Goal: Task Accomplishment & Management: Use online tool/utility

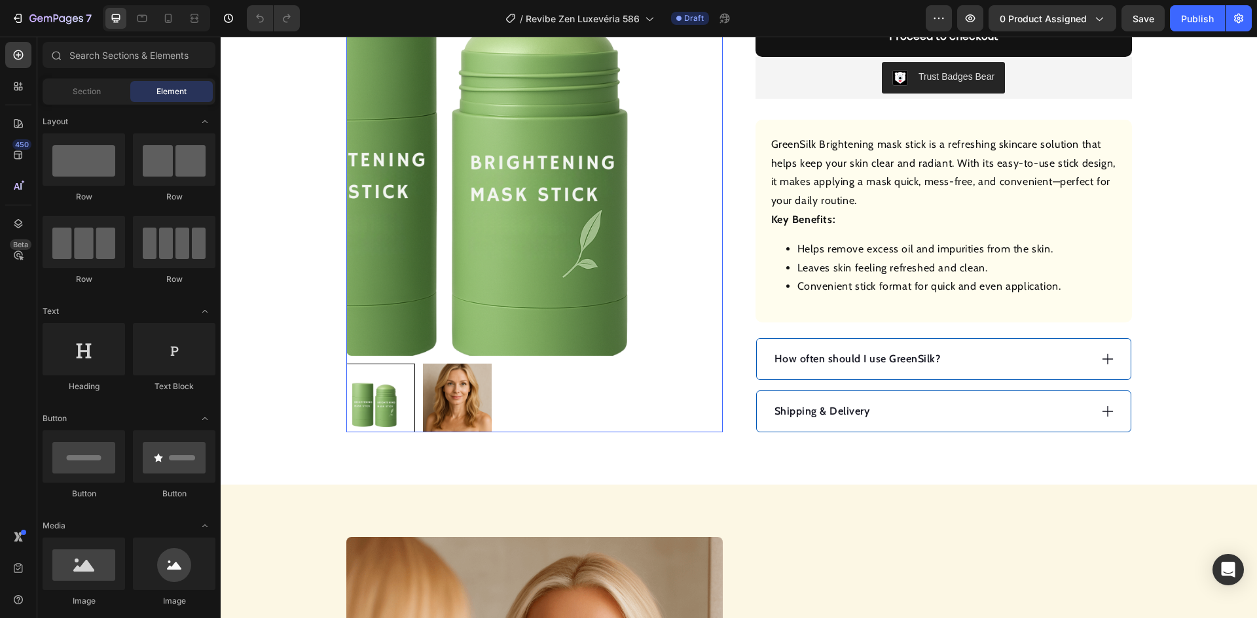
scroll to position [65, 0]
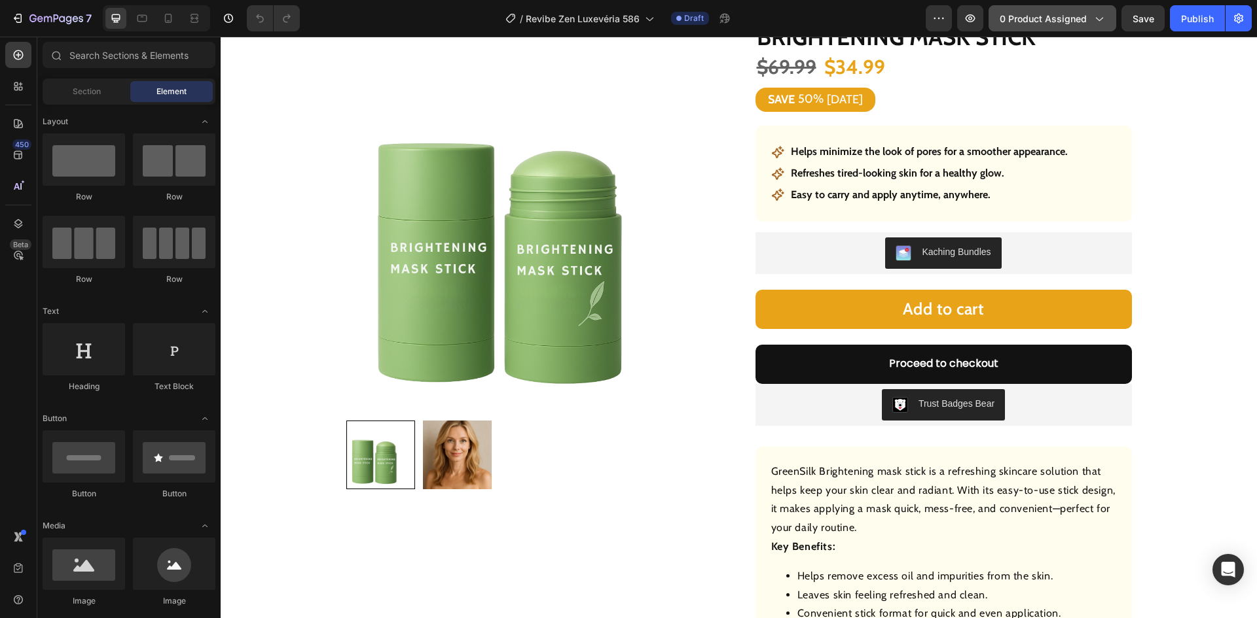
click at [1018, 14] on span "0 product assigned" at bounding box center [1042, 19] width 87 height 14
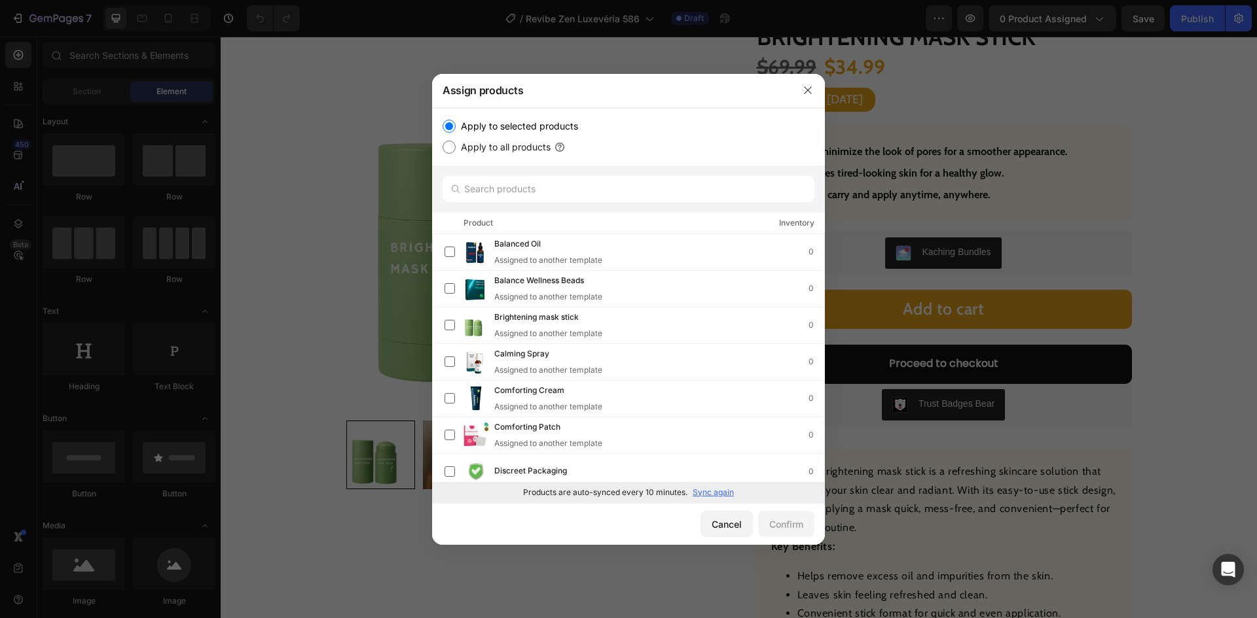
click at [713, 497] on p "Sync again" at bounding box center [712, 493] width 41 height 12
click at [546, 190] on input "text" at bounding box center [628, 189] width 372 height 26
paste input "Firming Cream with brush"
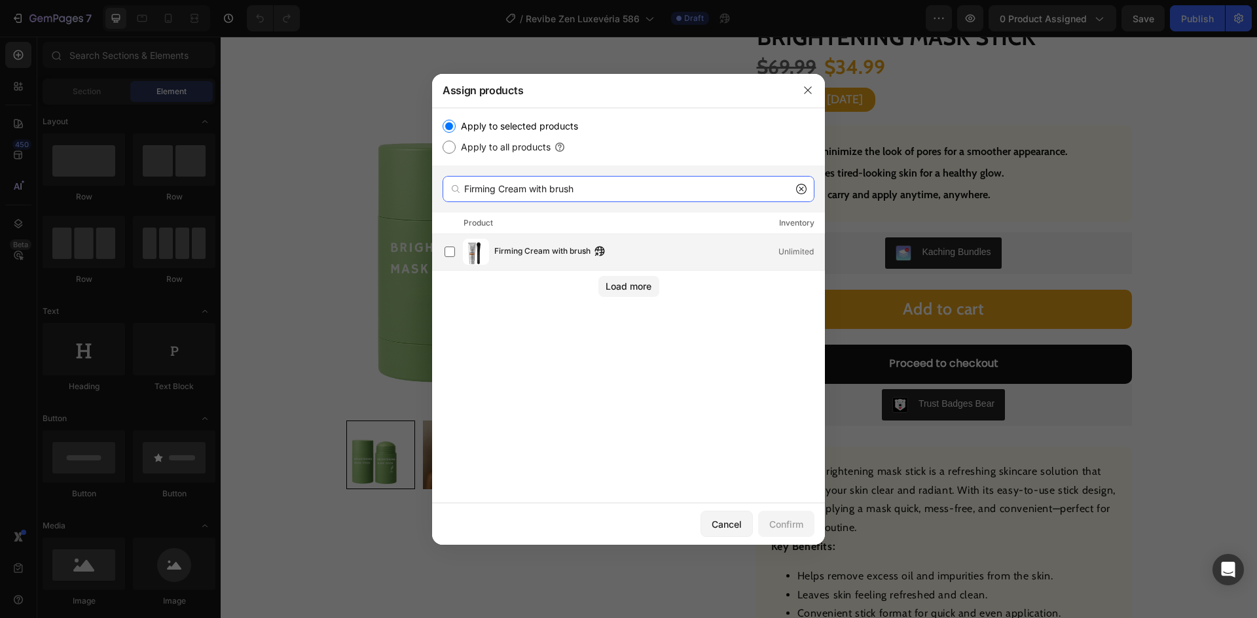
type input "Firming Cream with brush"
click at [543, 254] on span "Firming Cream with brush" at bounding box center [542, 252] width 96 height 14
click at [777, 528] on div "Confirm" at bounding box center [786, 525] width 34 height 14
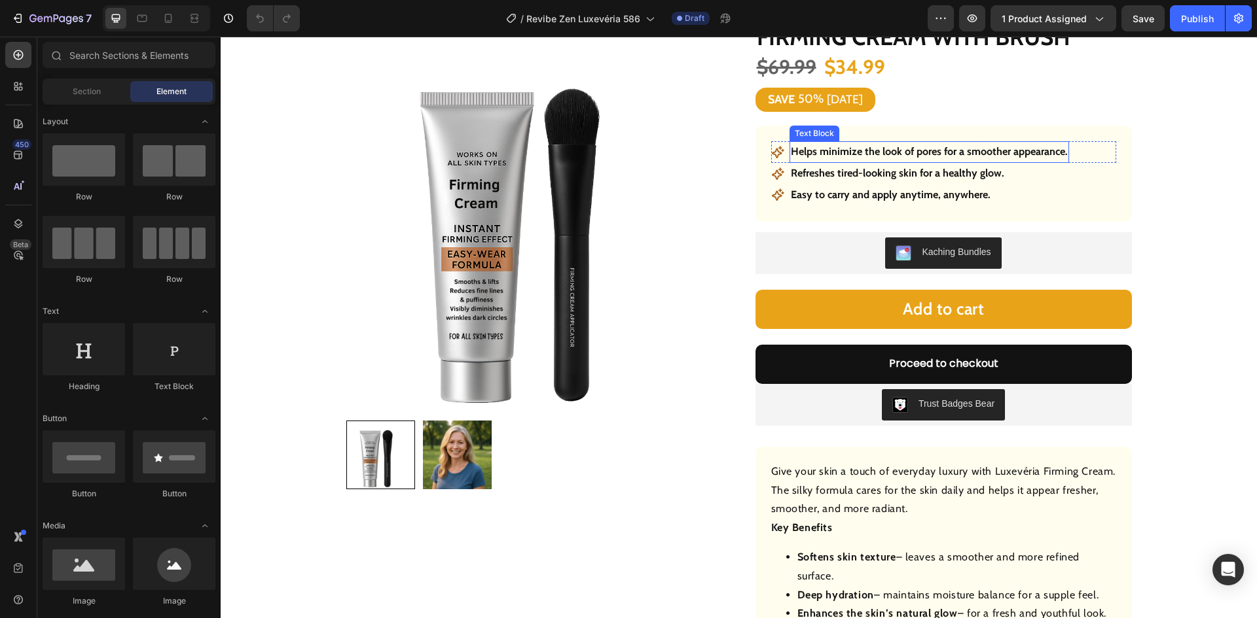
click at [840, 153] on strong "Helps minimize the look of pores for a smoother appearance." at bounding box center [929, 151] width 277 height 12
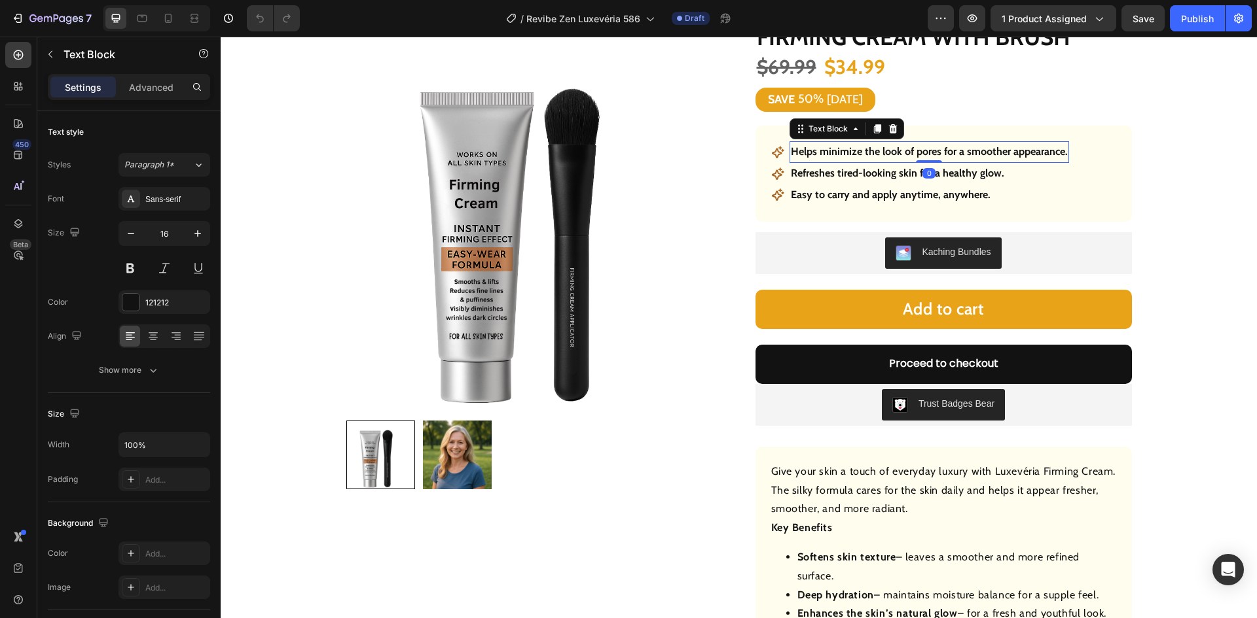
click at [840, 153] on strong "Helps minimize the look of pores for a smoother appearance." at bounding box center [929, 151] width 277 height 12
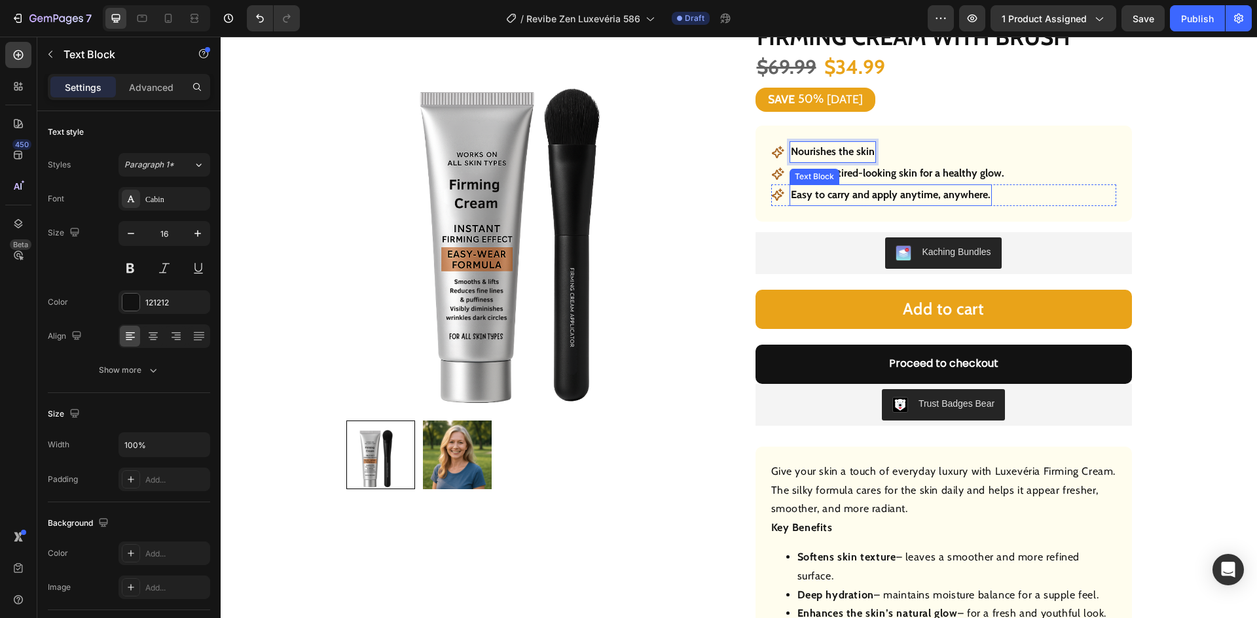
click at [867, 174] on strong "Refreshes tired-looking skin for a healthy glow." at bounding box center [897, 173] width 213 height 12
click at [867, 173] on strong "Refreshes tired-looking skin for a healthy glow." at bounding box center [897, 173] width 213 height 12
click at [916, 196] on strong "Easy to carry and apply anytime, anywhere." at bounding box center [891, 194] width 200 height 12
click at [917, 196] on strong "Easy to carry and apply anytime, anywhere." at bounding box center [891, 194] width 200 height 12
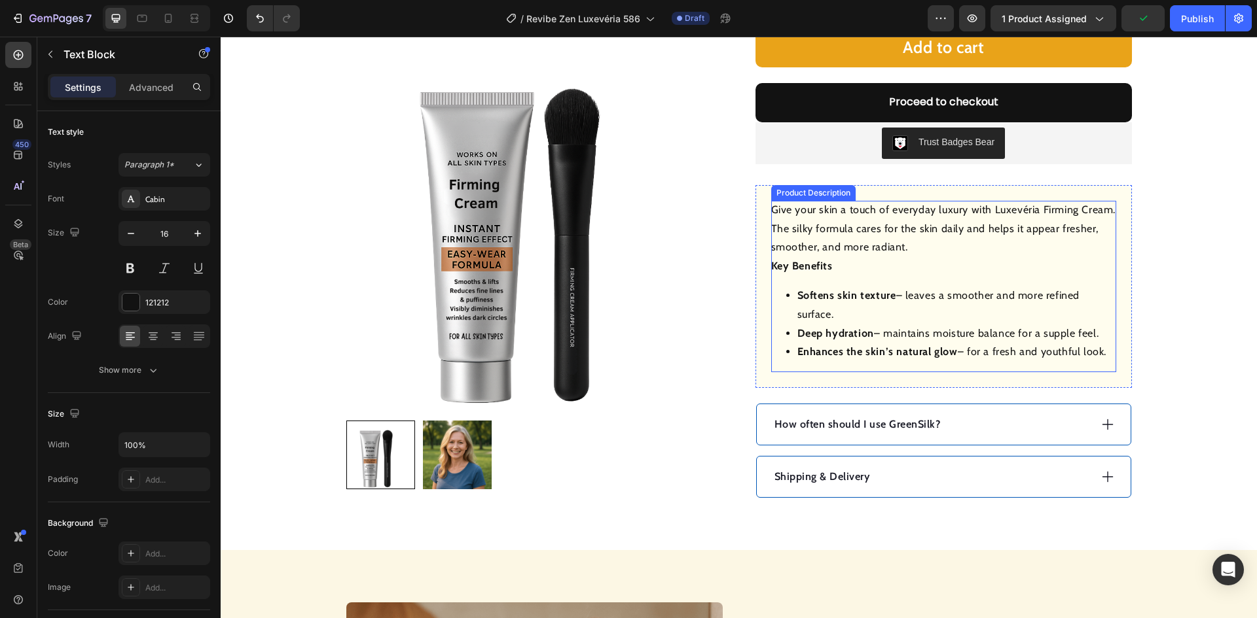
scroll to position [393, 0]
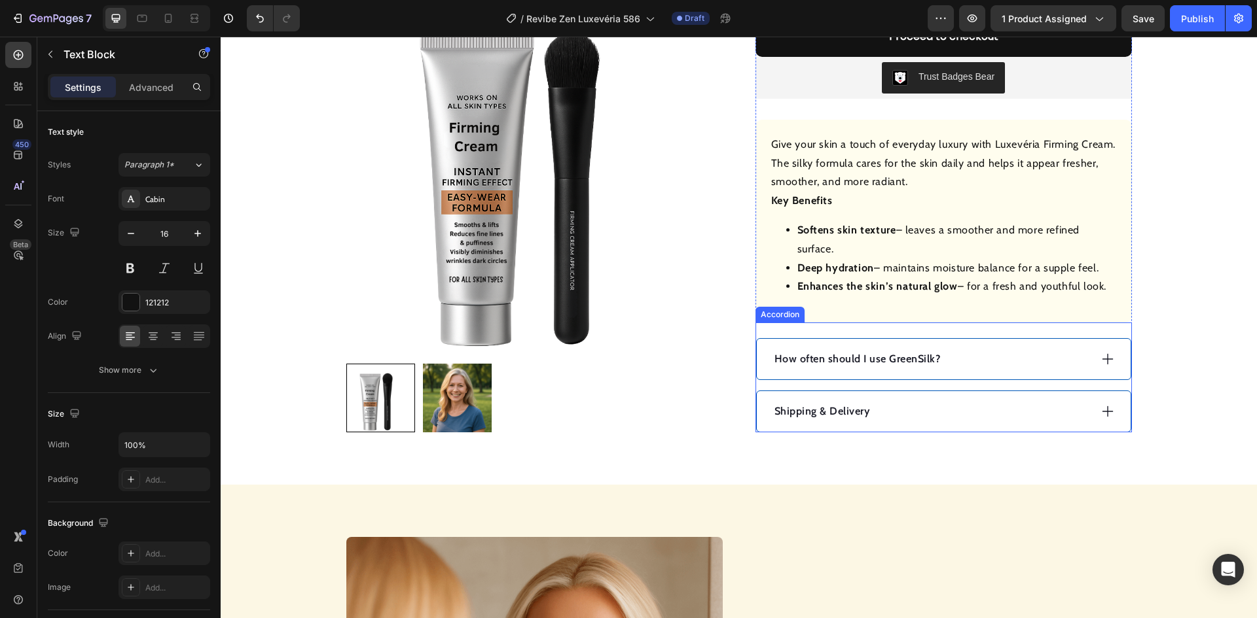
click at [979, 356] on div "How often should I use GreenSilk?" at bounding box center [930, 359] width 317 height 20
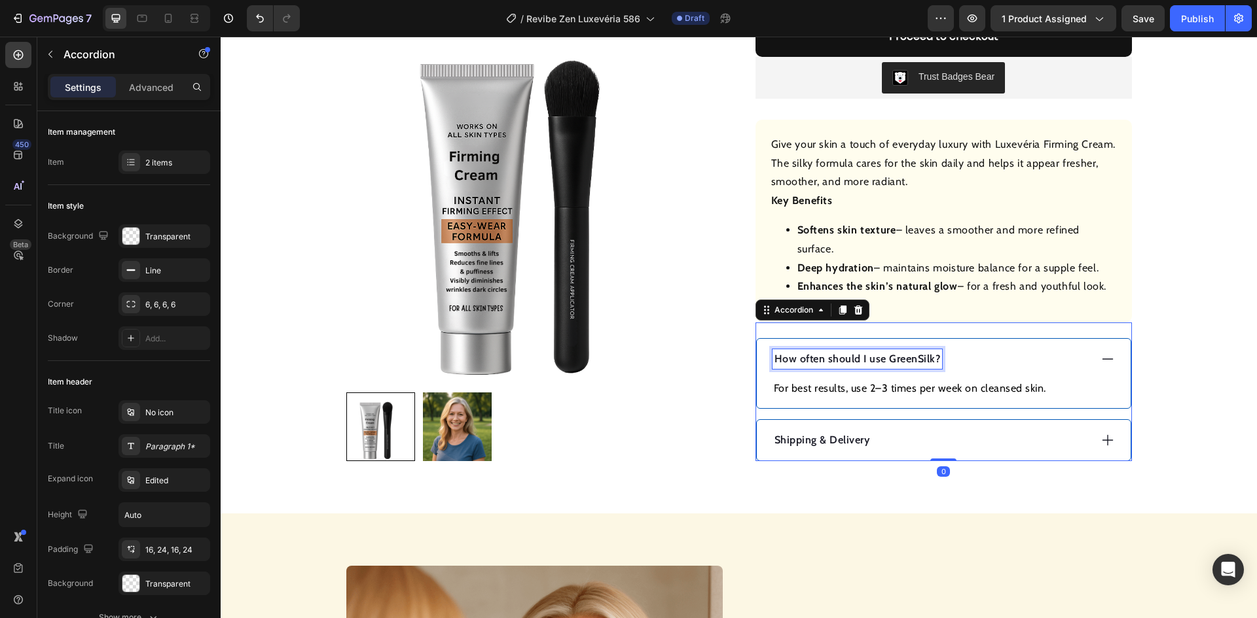
drag, startPoint x: 884, startPoint y: 356, endPoint x: 870, endPoint y: 358, distance: 13.9
click at [882, 355] on p "How often should I use GreenSilk?" at bounding box center [857, 359] width 166 height 16
click at [868, 359] on p "How often should I use GreenSilk?" at bounding box center [857, 359] width 166 height 16
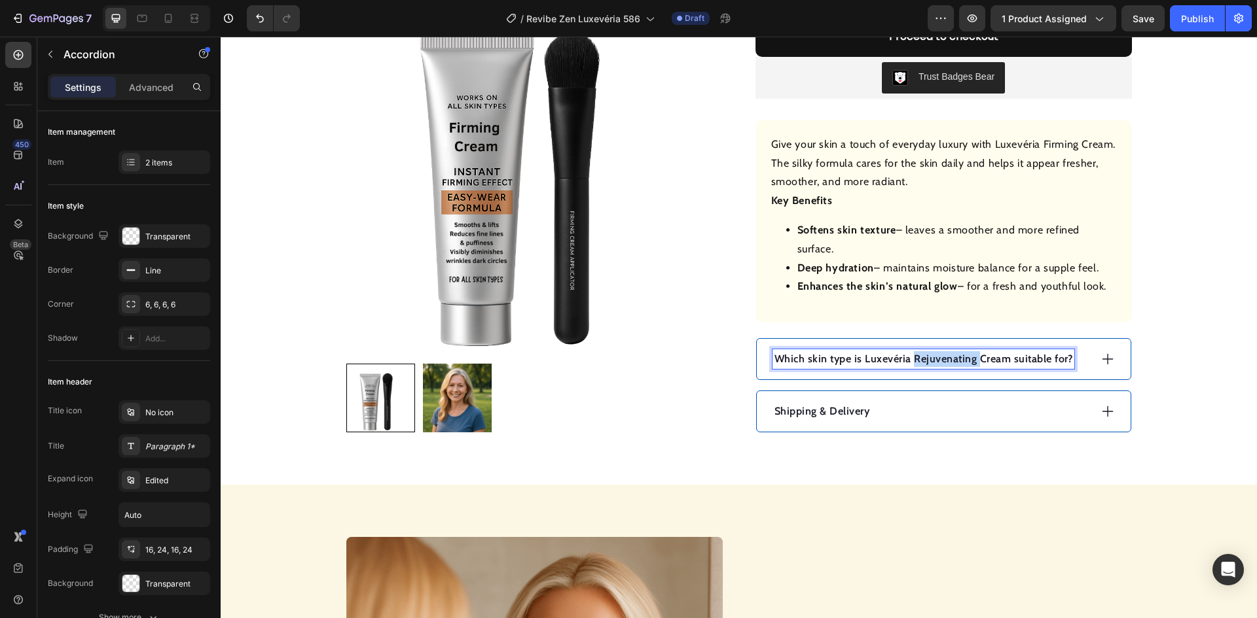
drag, startPoint x: 971, startPoint y: 358, endPoint x: 906, endPoint y: 361, distance: 64.8
click at [906, 361] on p "Which skin type is Luxevéria Rejuvenating Cream suitable for?" at bounding box center [923, 359] width 298 height 16
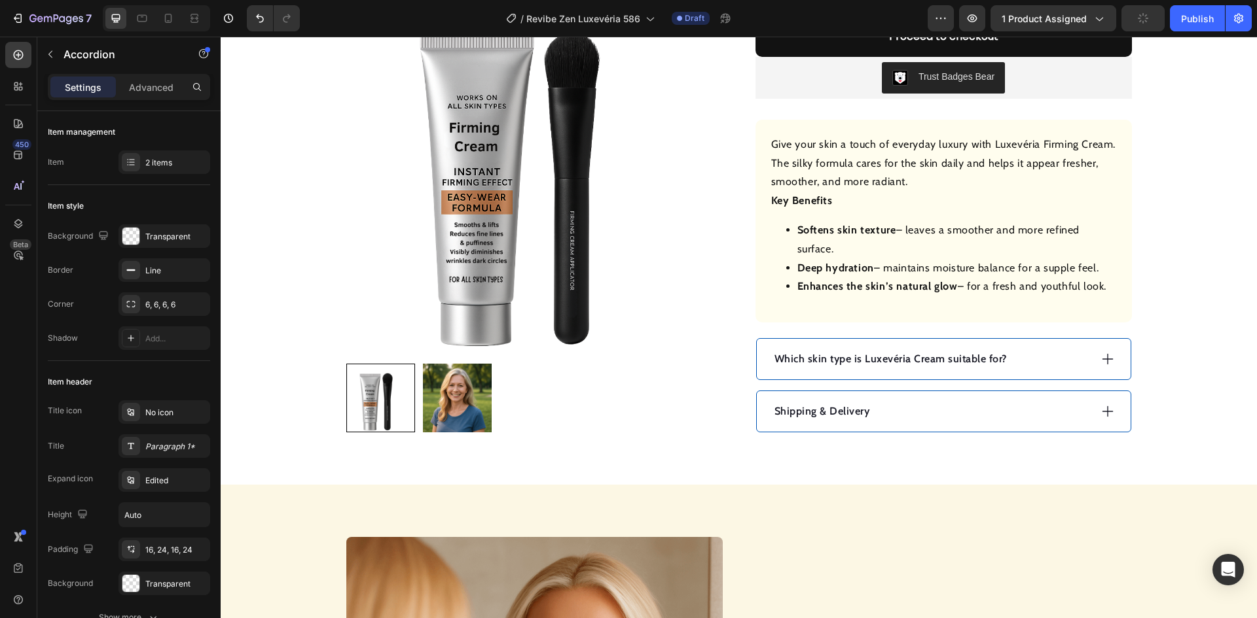
click at [1030, 359] on div "Which skin type is Luxevéria Cream suitable for?" at bounding box center [930, 359] width 317 height 20
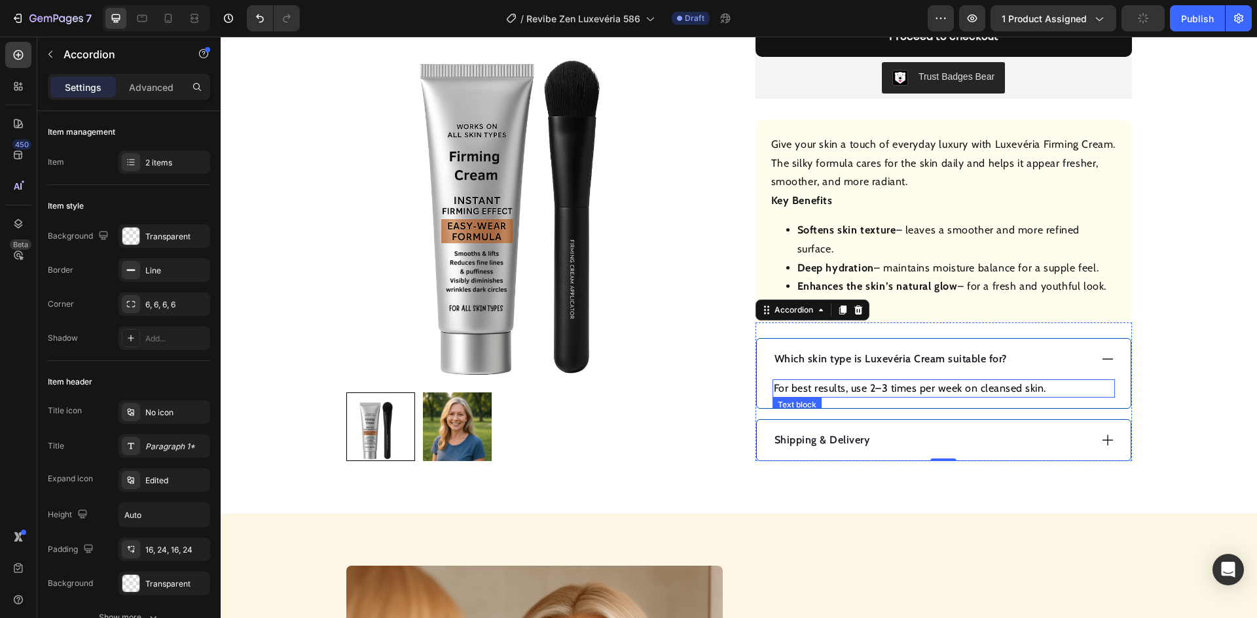
click at [909, 386] on p "For best results, use 2–3 times per week on cleansed skin." at bounding box center [944, 389] width 340 height 16
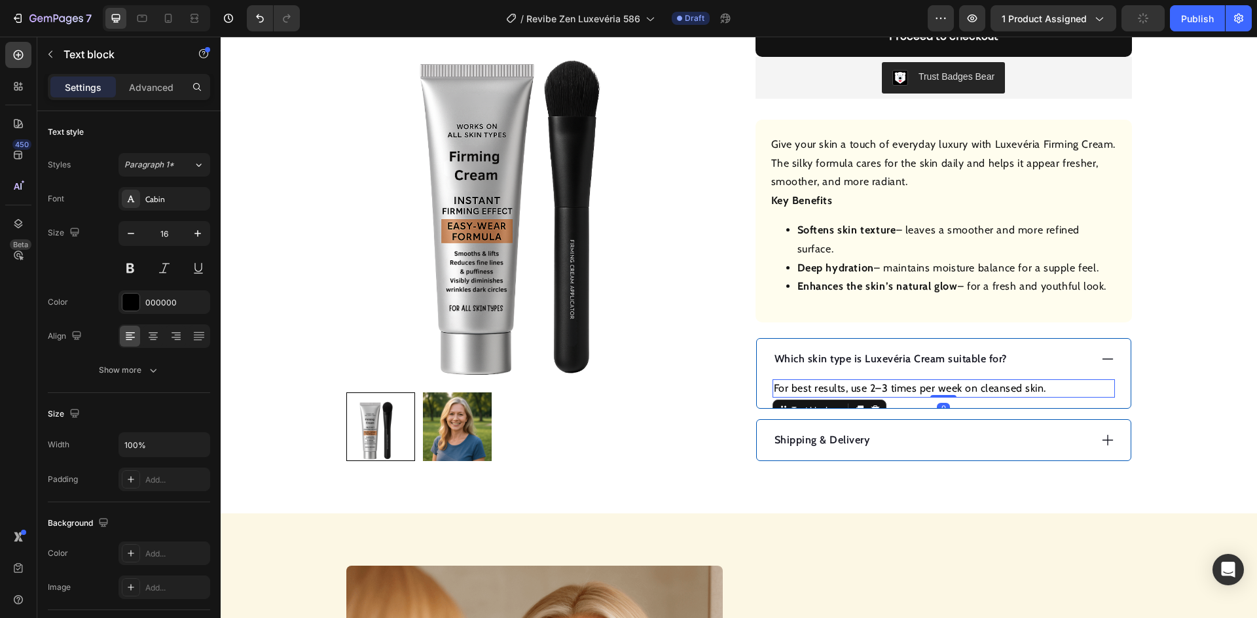
click at [909, 386] on p "For best results, use 2–3 times per week on cleansed skin." at bounding box center [944, 389] width 340 height 16
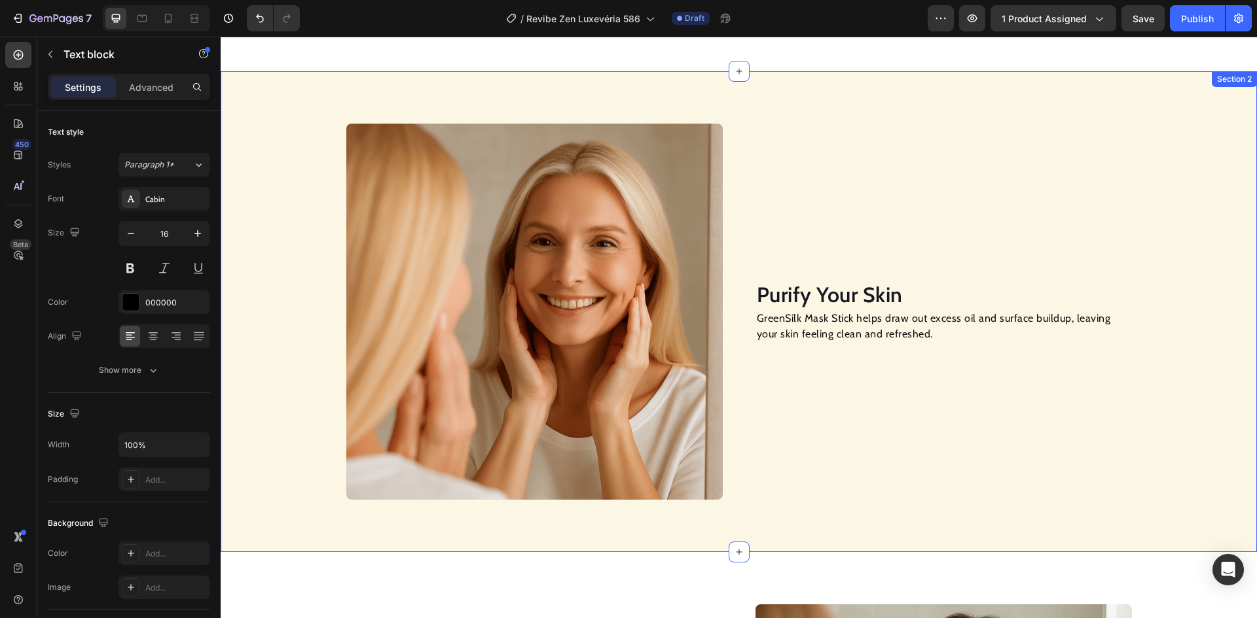
scroll to position [916, 0]
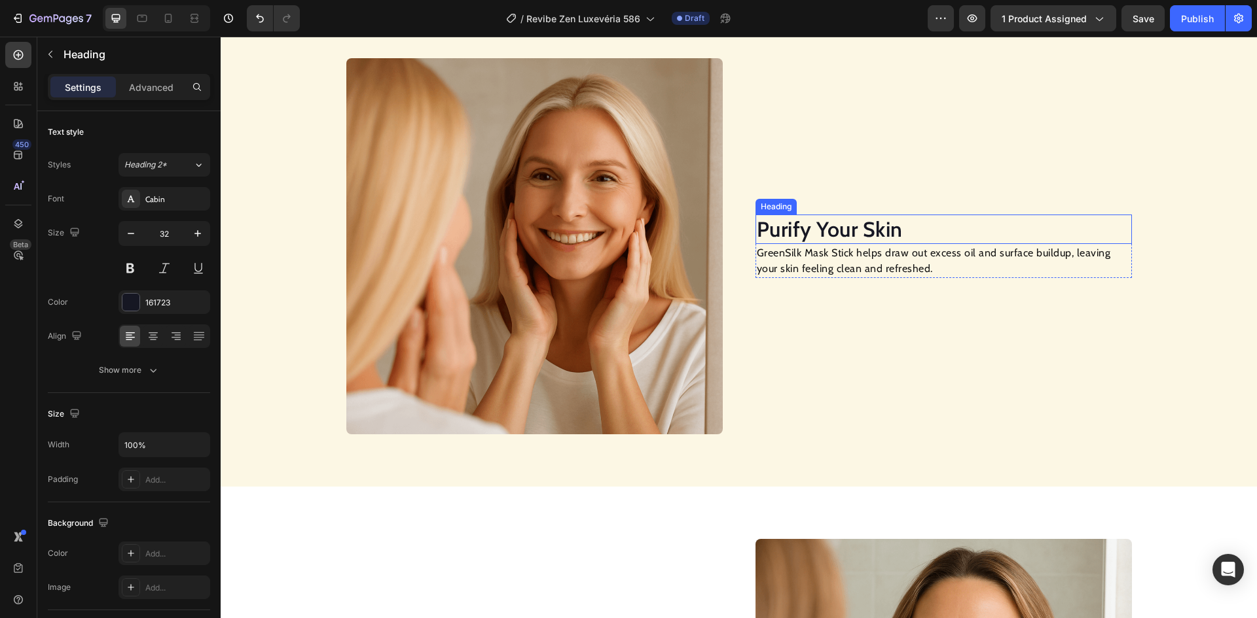
click at [812, 228] on h2 "Purify Your Skin" at bounding box center [943, 230] width 376 height 30
click at [812, 227] on h2 "Purify Your Skin" at bounding box center [943, 230] width 376 height 30
click at [819, 262] on p "GreenSilk Mask Stick helps draw out excess oil and surface buildup, leaving you…" at bounding box center [944, 260] width 374 height 31
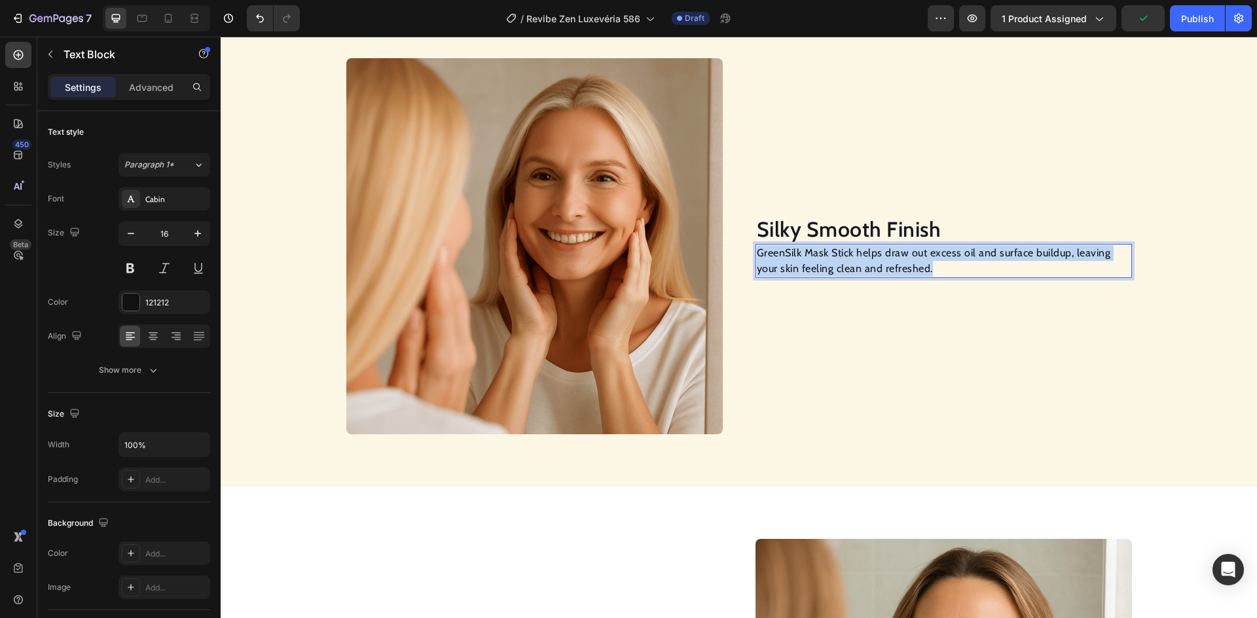
click at [819, 262] on p "GreenSilk Mask Stick helps draw out excess oil and surface buildup, leaving you…" at bounding box center [944, 260] width 374 height 31
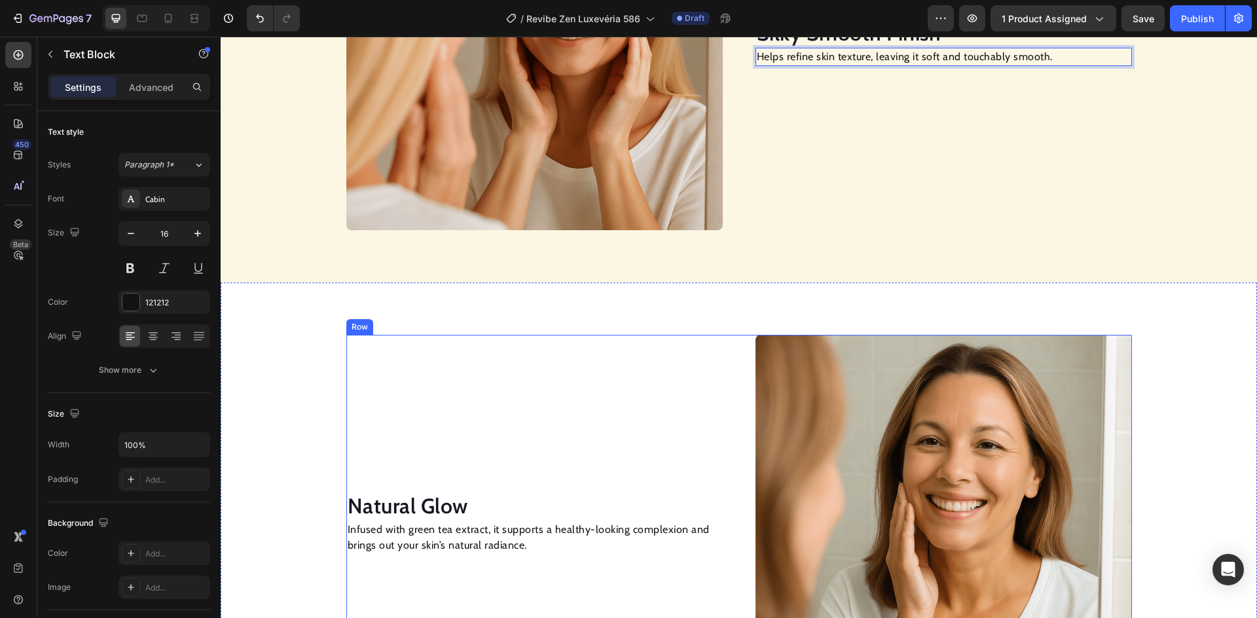
scroll to position [1251, 0]
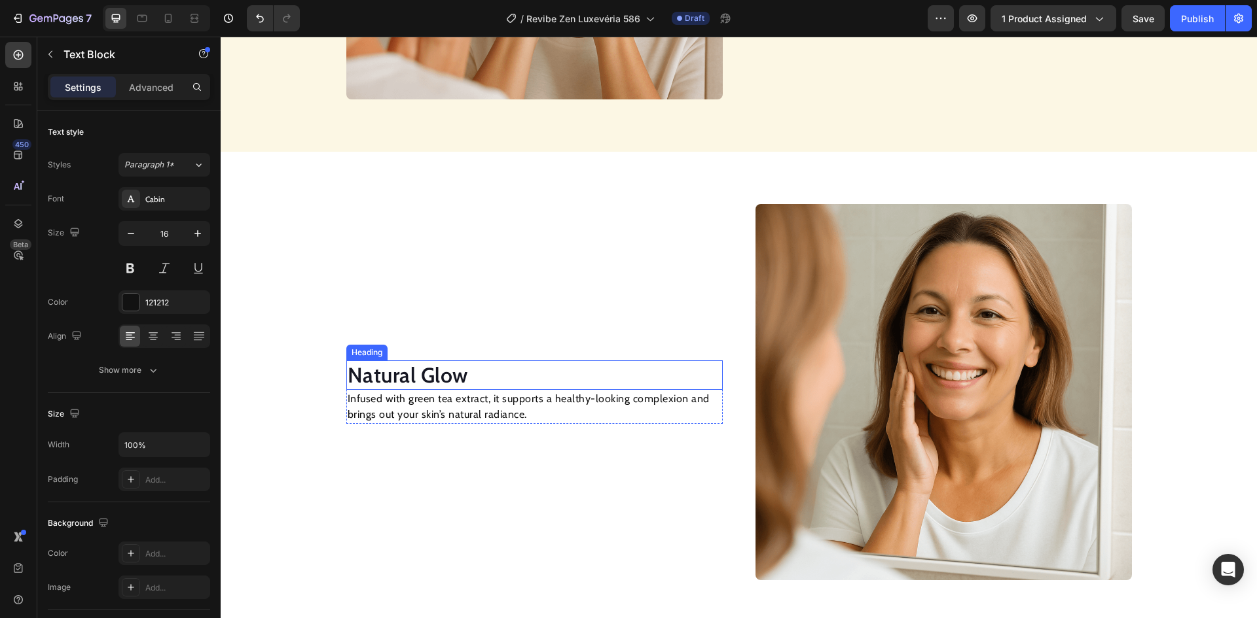
click at [429, 374] on h2 "Natural Glow" at bounding box center [534, 376] width 376 height 30
click at [478, 399] on p "Infused with green tea extract, it supports a healthy-looking complexion and br…" at bounding box center [535, 406] width 374 height 31
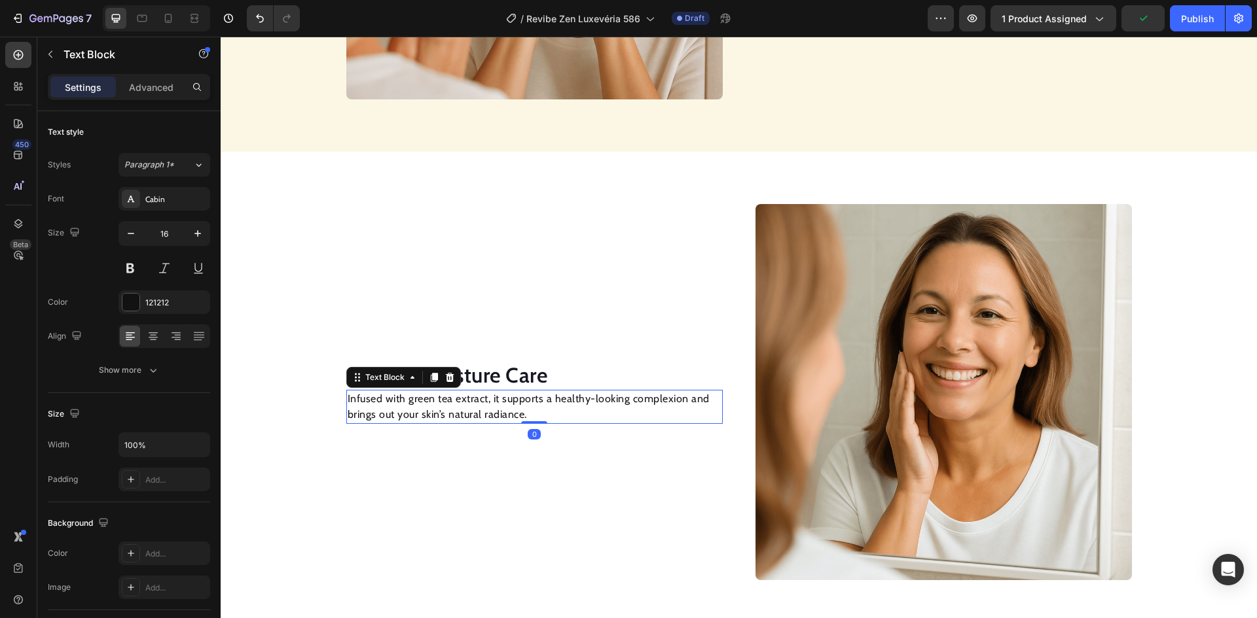
click at [476, 399] on p "Infused with green tea extract, it supports a healthy-looking complexion and br…" at bounding box center [535, 406] width 374 height 31
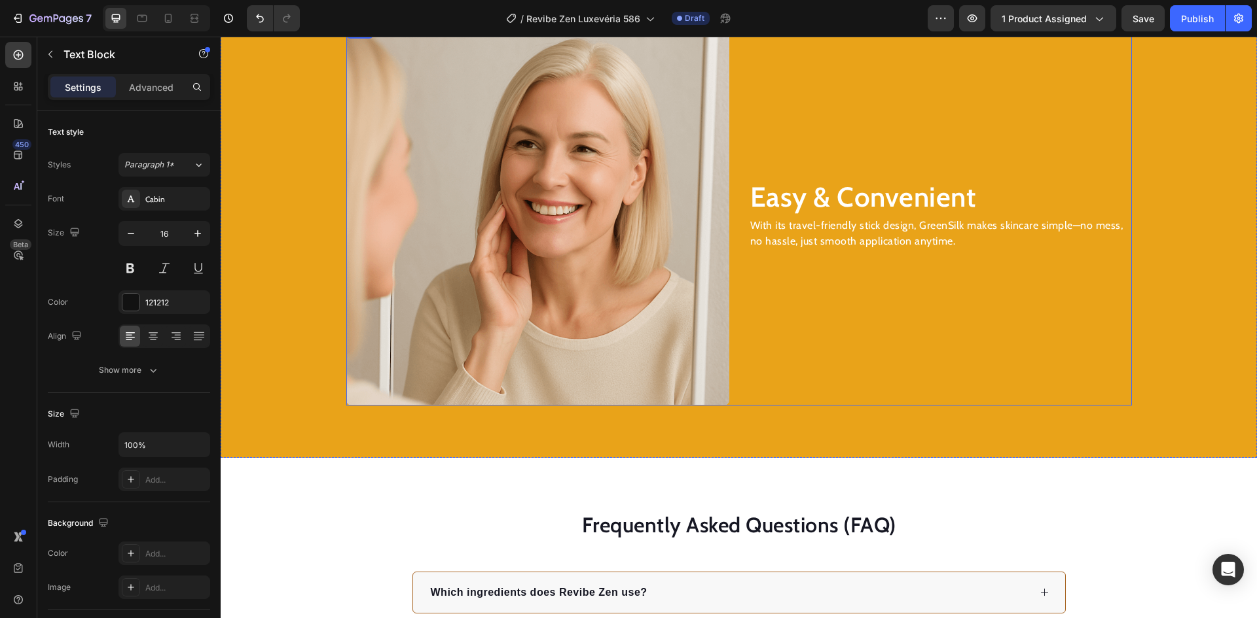
scroll to position [1848, 0]
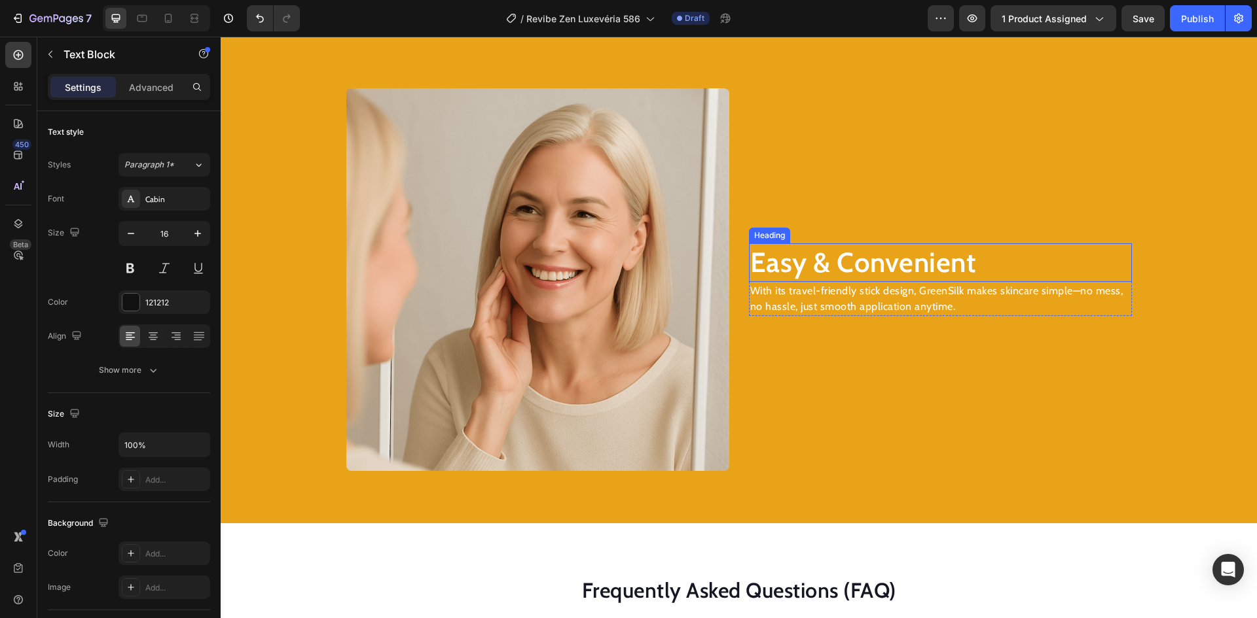
click at [872, 266] on h2 "Easy & Convenient" at bounding box center [940, 262] width 383 height 39
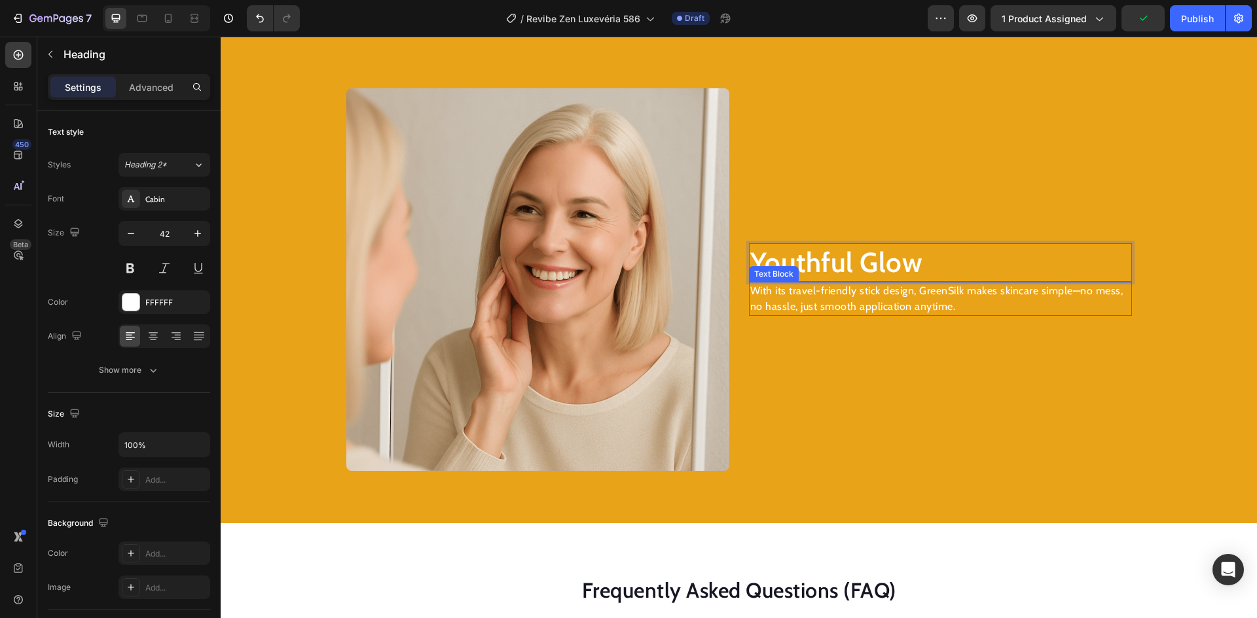
click at [848, 304] on p "With its travel-friendly stick design, GreenSilk makes skincare simple—no mess,…" at bounding box center [940, 298] width 380 height 31
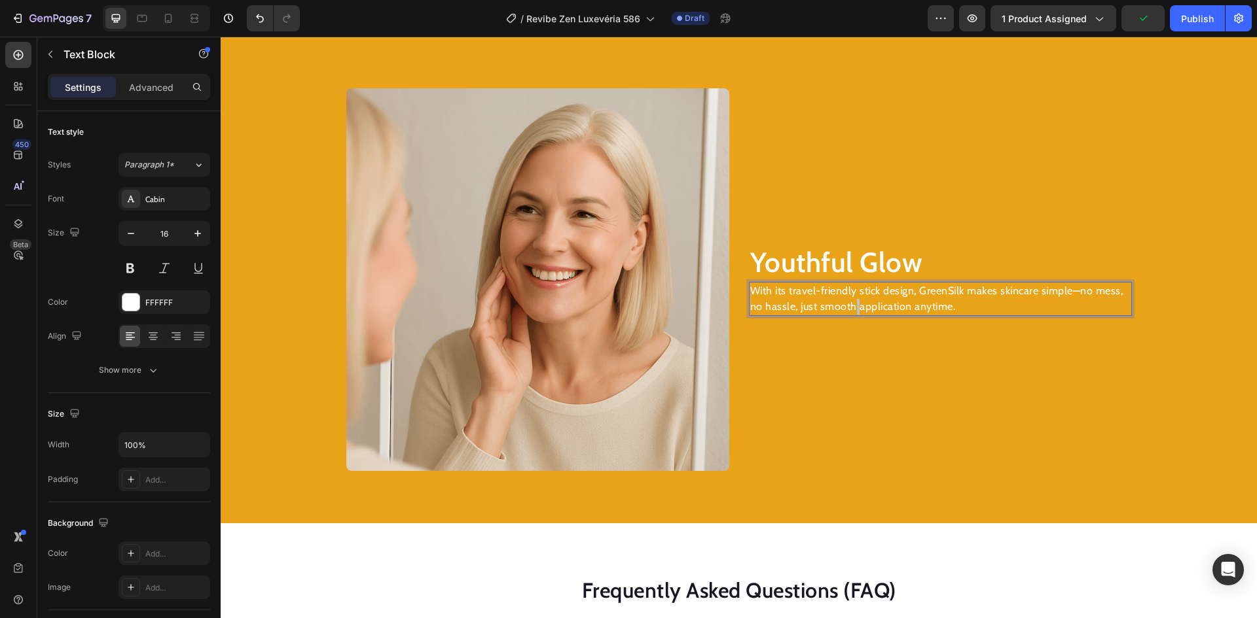
click at [848, 304] on p "With its travel-friendly stick design, GreenSilk makes skincare simple—no mess,…" at bounding box center [940, 298] width 380 height 31
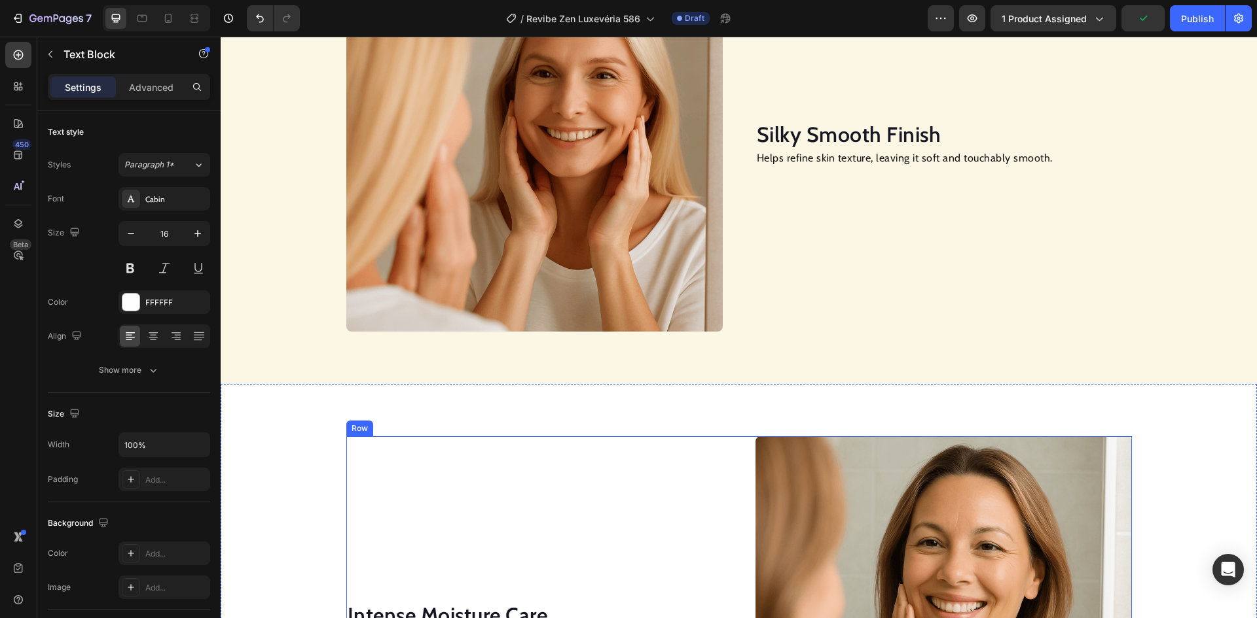
scroll to position [954, 0]
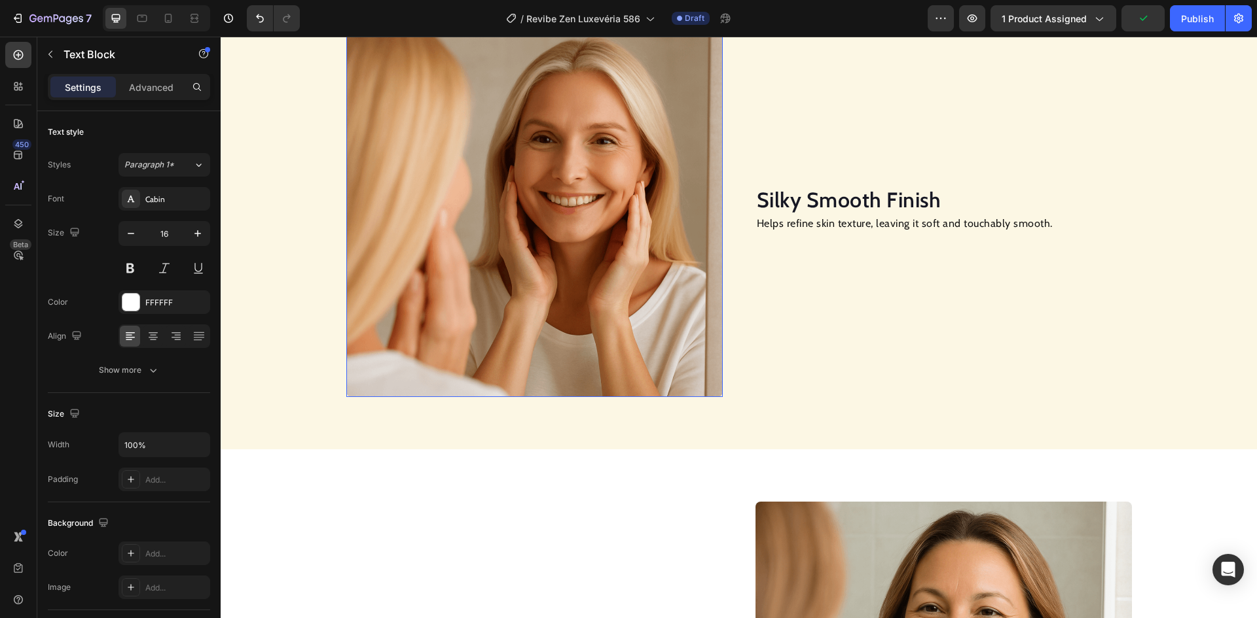
drag, startPoint x: 484, startPoint y: 232, endPoint x: 471, endPoint y: 230, distance: 13.3
click at [484, 231] on img at bounding box center [534, 209] width 376 height 376
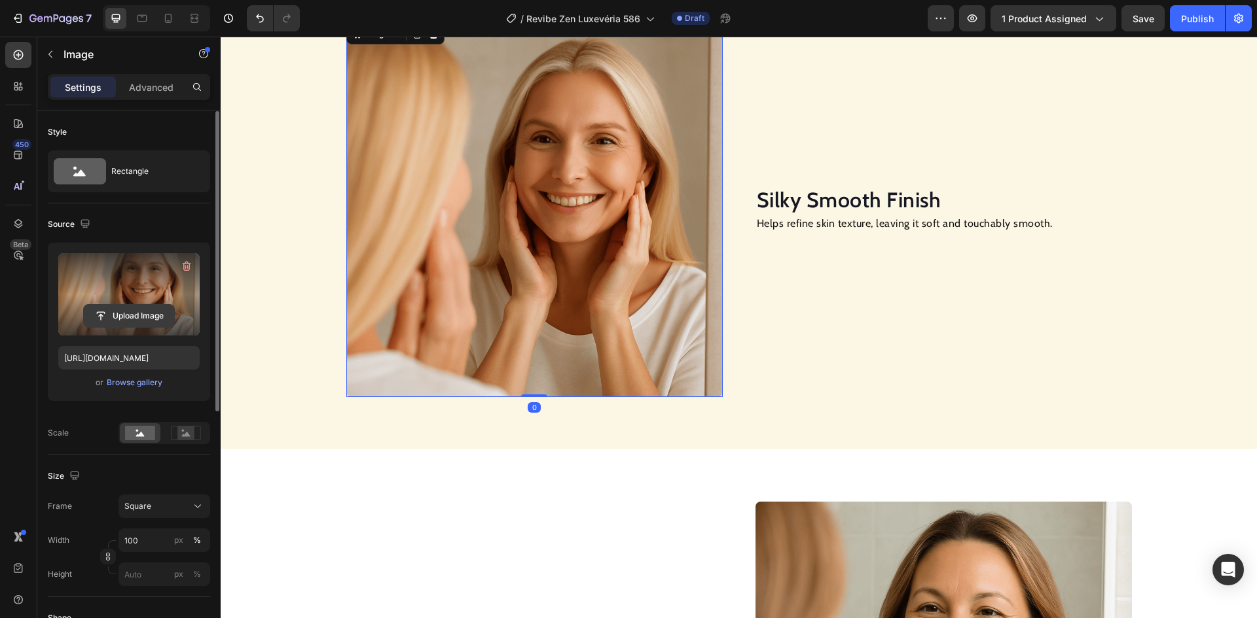
click at [116, 315] on input "file" at bounding box center [129, 316] width 90 height 22
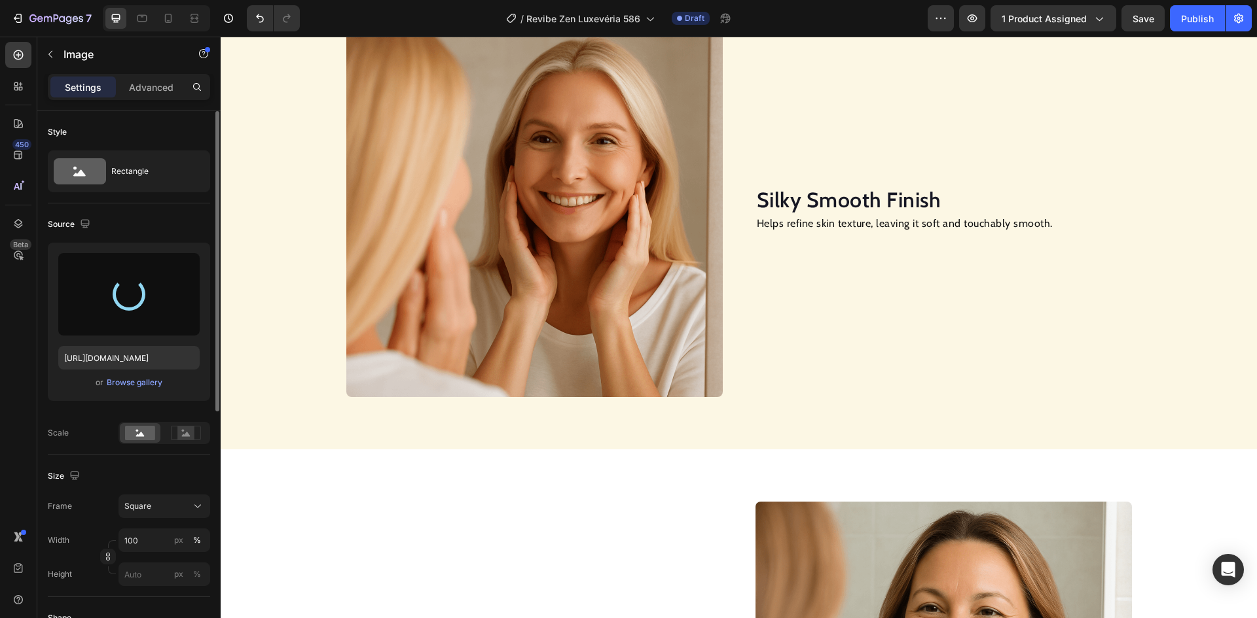
scroll to position [1150, 0]
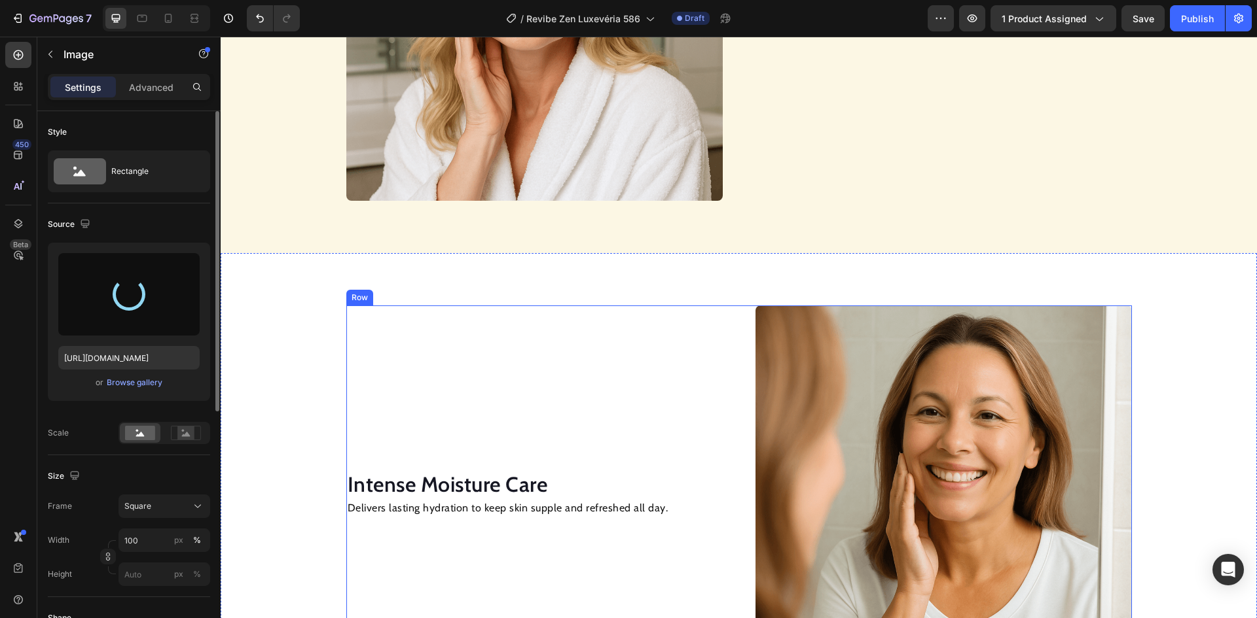
type input "https://cdn.shopify.com/s/files/1/0943/3192/8850/files/gempages_570724426379691…"
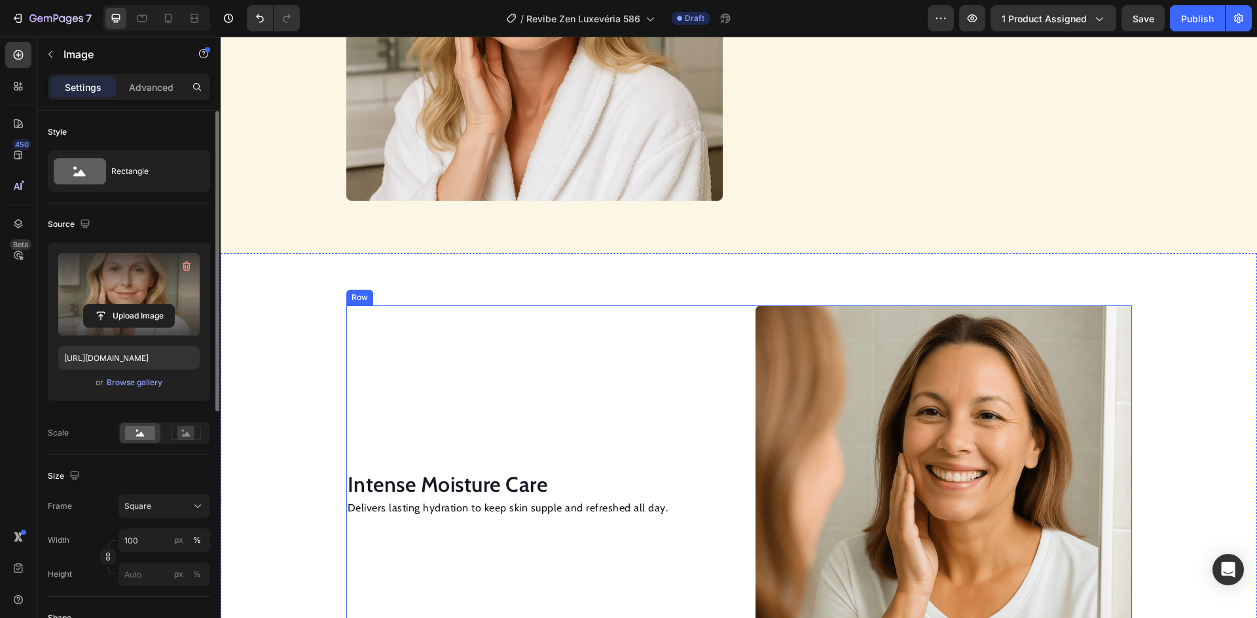
scroll to position [1346, 0]
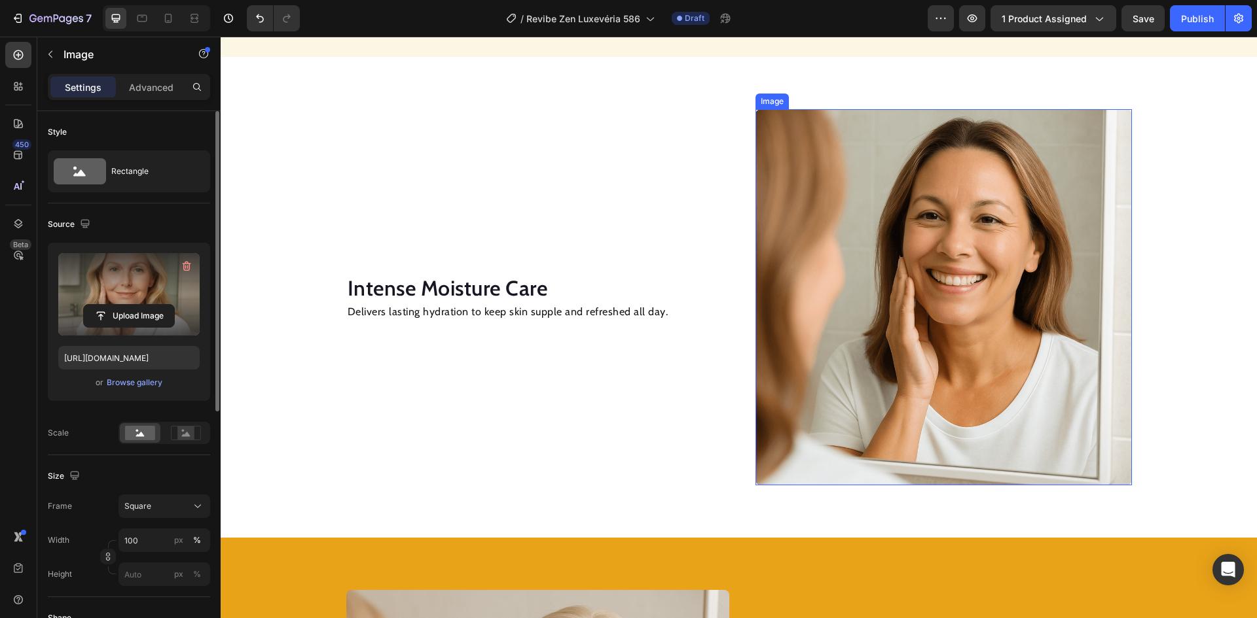
click at [910, 286] on img at bounding box center [943, 297] width 376 height 376
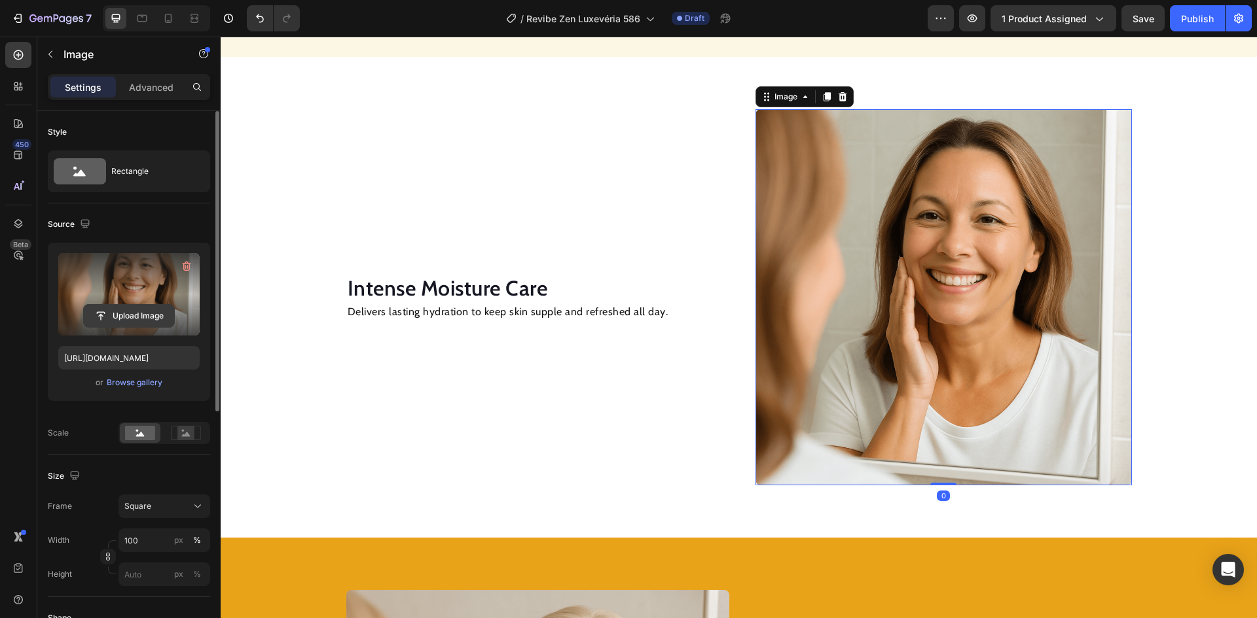
click at [143, 314] on input "file" at bounding box center [129, 316] width 90 height 22
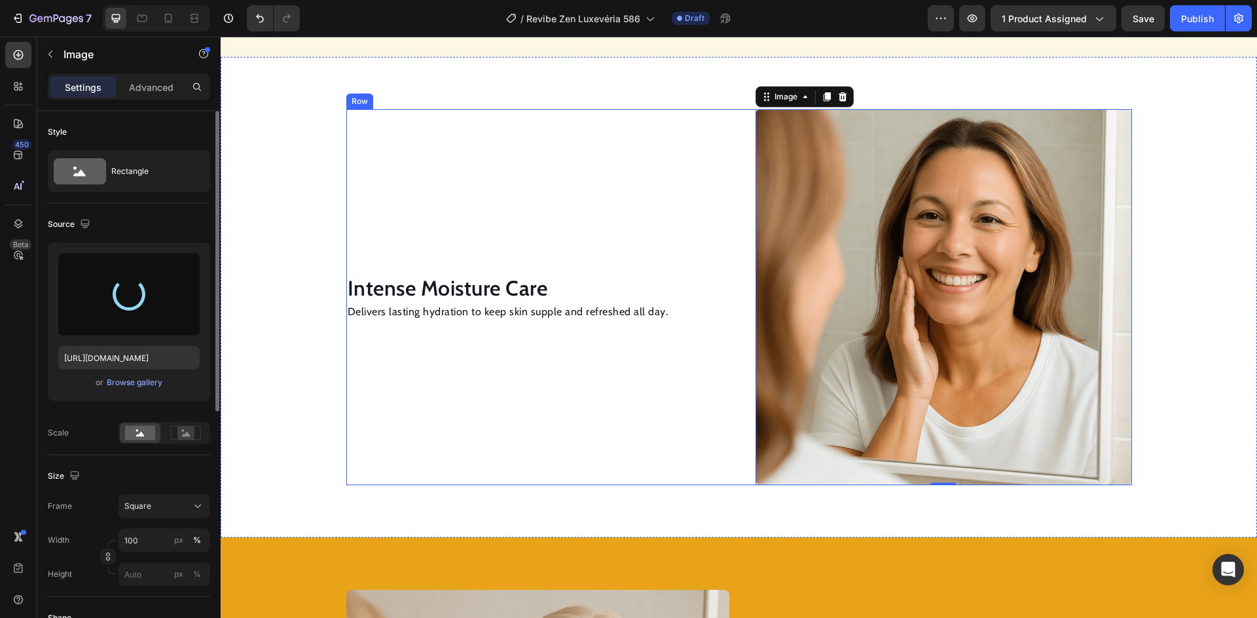
type input "https://cdn.shopify.com/s/files/1/0943/3192/8850/files/gempages_570724426379691…"
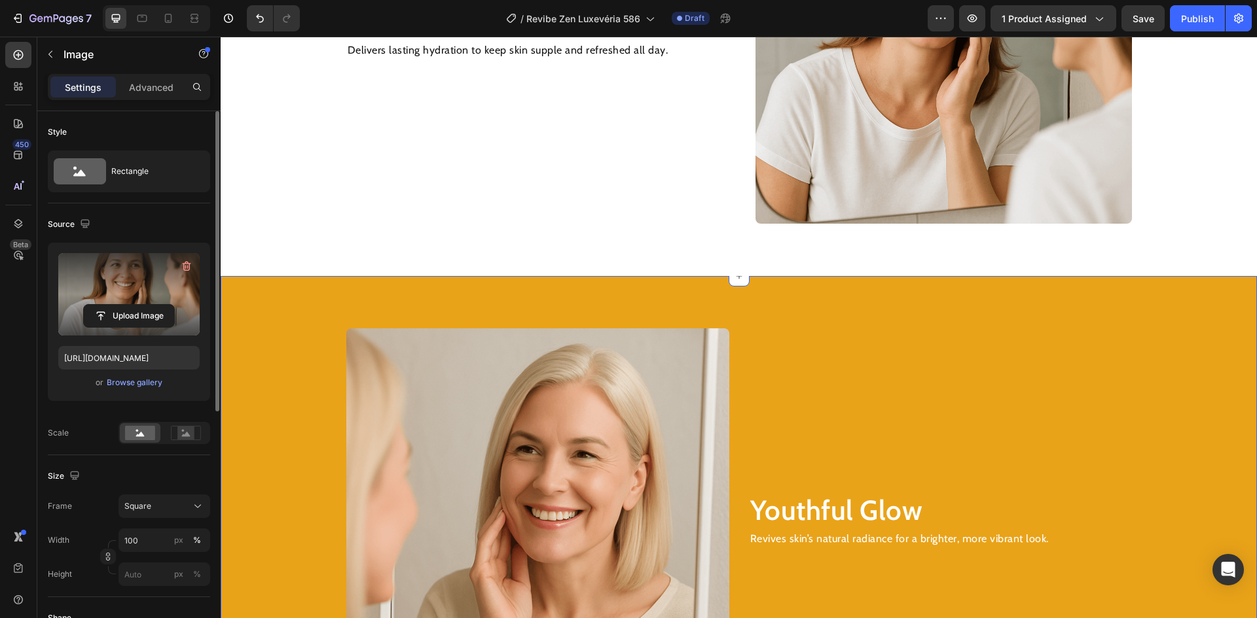
scroll to position [1804, 0]
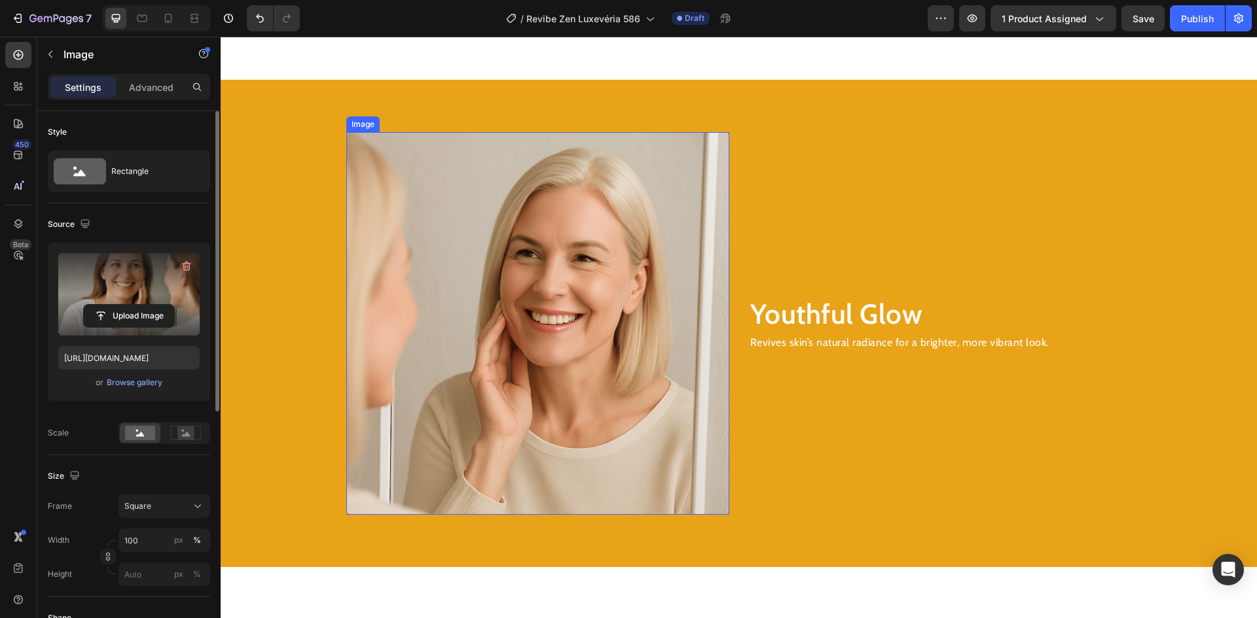
drag, startPoint x: 582, startPoint y: 267, endPoint x: 413, endPoint y: 302, distance: 172.5
click at [580, 265] on img at bounding box center [537, 323] width 383 height 383
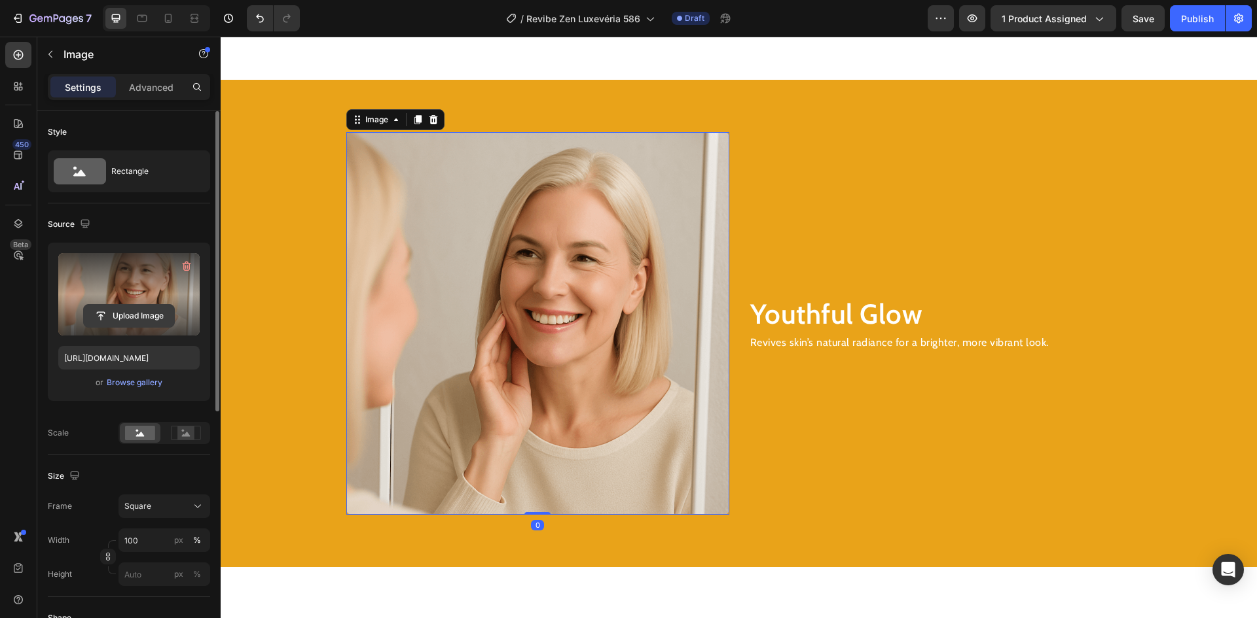
click at [141, 317] on input "file" at bounding box center [129, 316] width 90 height 22
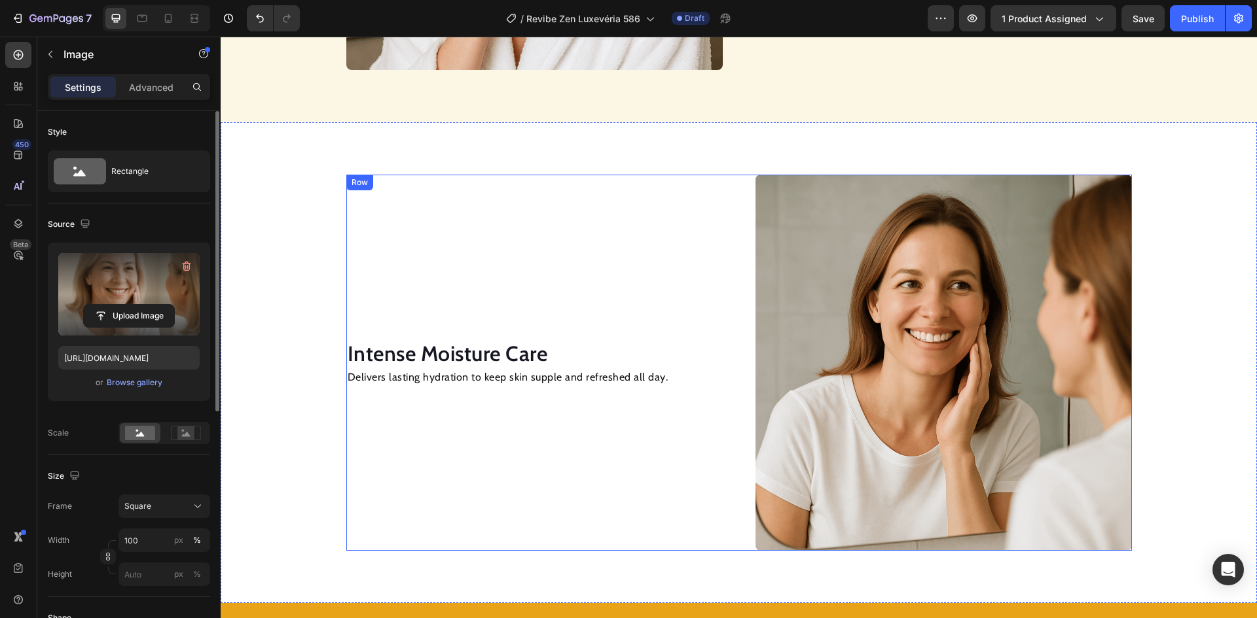
scroll to position [1019, 0]
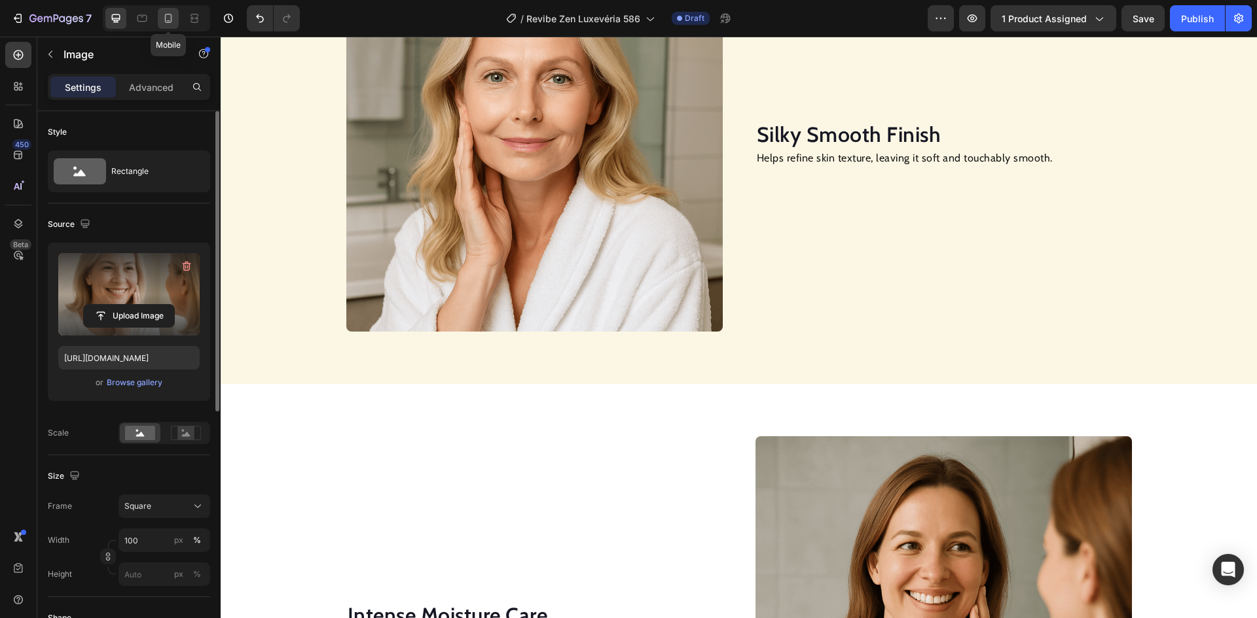
click at [172, 17] on icon at bounding box center [168, 18] width 13 height 13
type input "https://cdn.shopify.com/s/files/1/0943/3192/8850/files/gempages_570724426379691…"
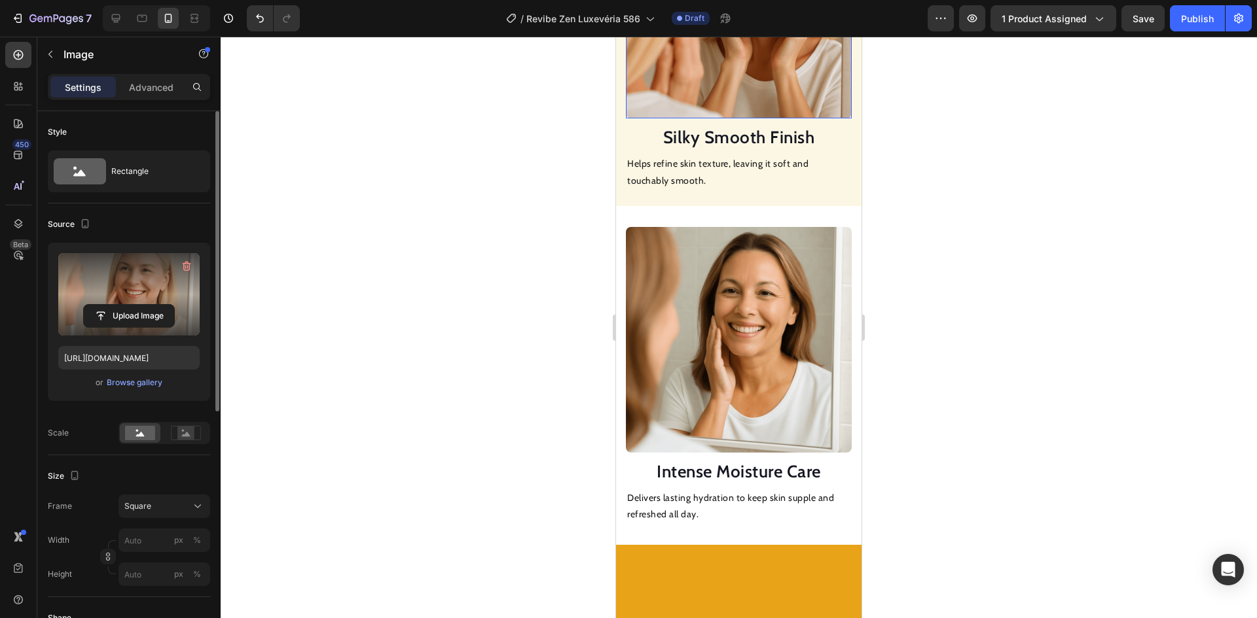
scroll to position [1111, 0]
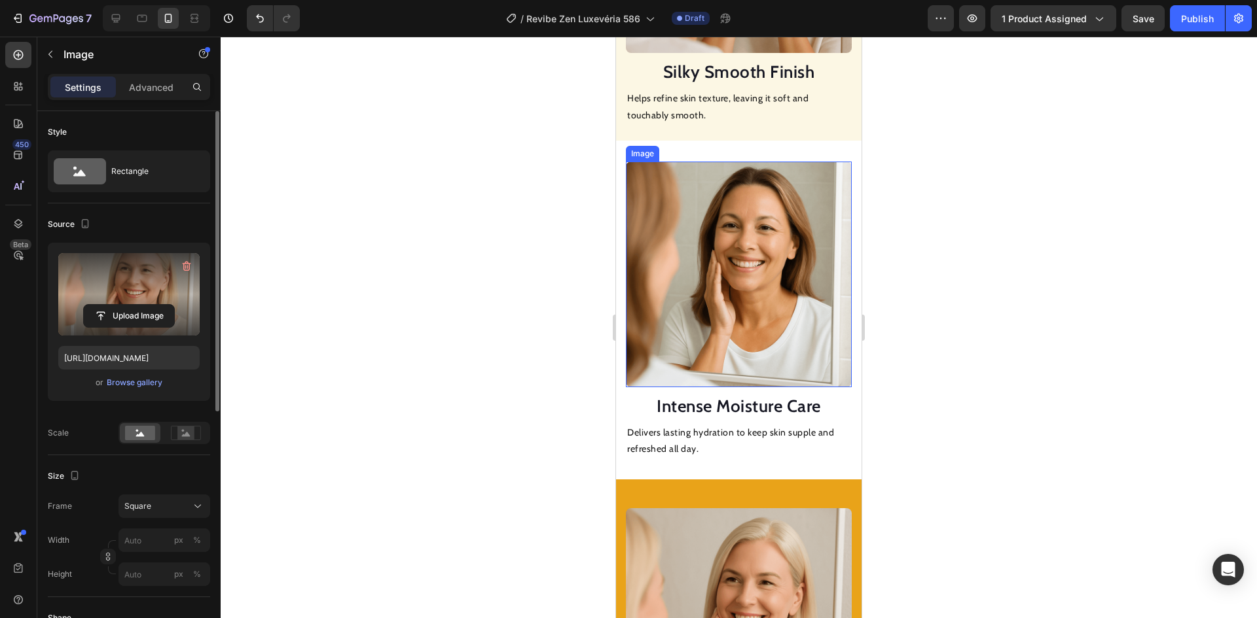
click at [740, 249] on img at bounding box center [739, 275] width 226 height 226
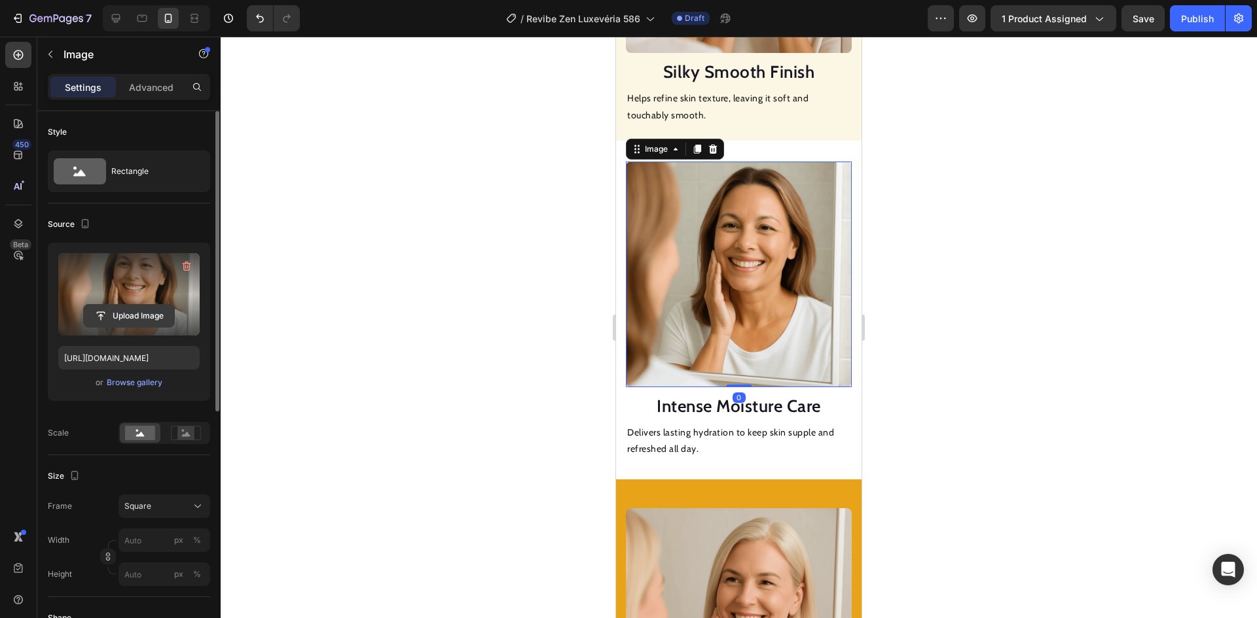
click at [138, 313] on input "file" at bounding box center [129, 316] width 90 height 22
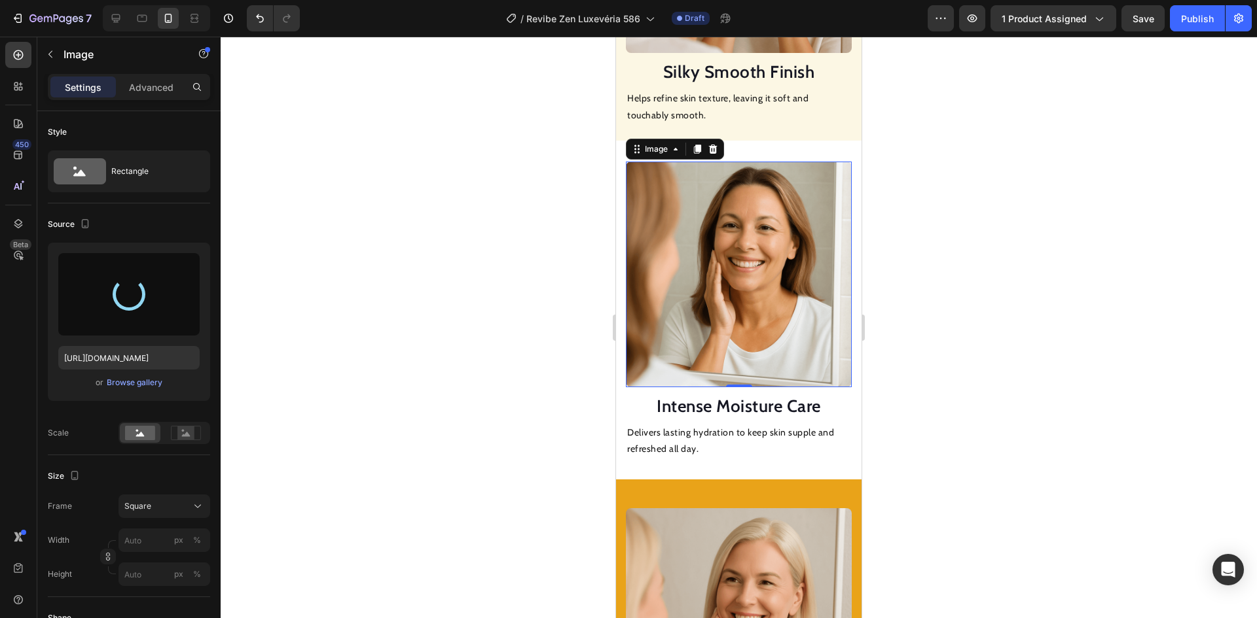
type input "https://cdn.shopify.com/s/files/1/0943/3192/8850/files/gempages_570724426379691…"
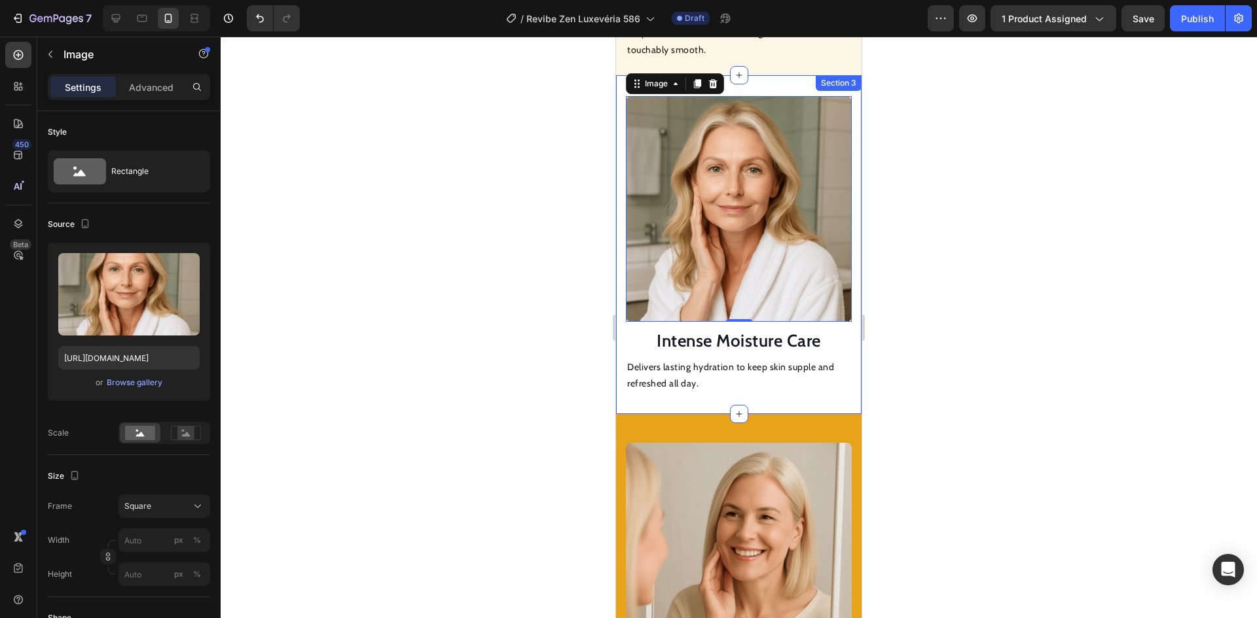
scroll to position [1307, 0]
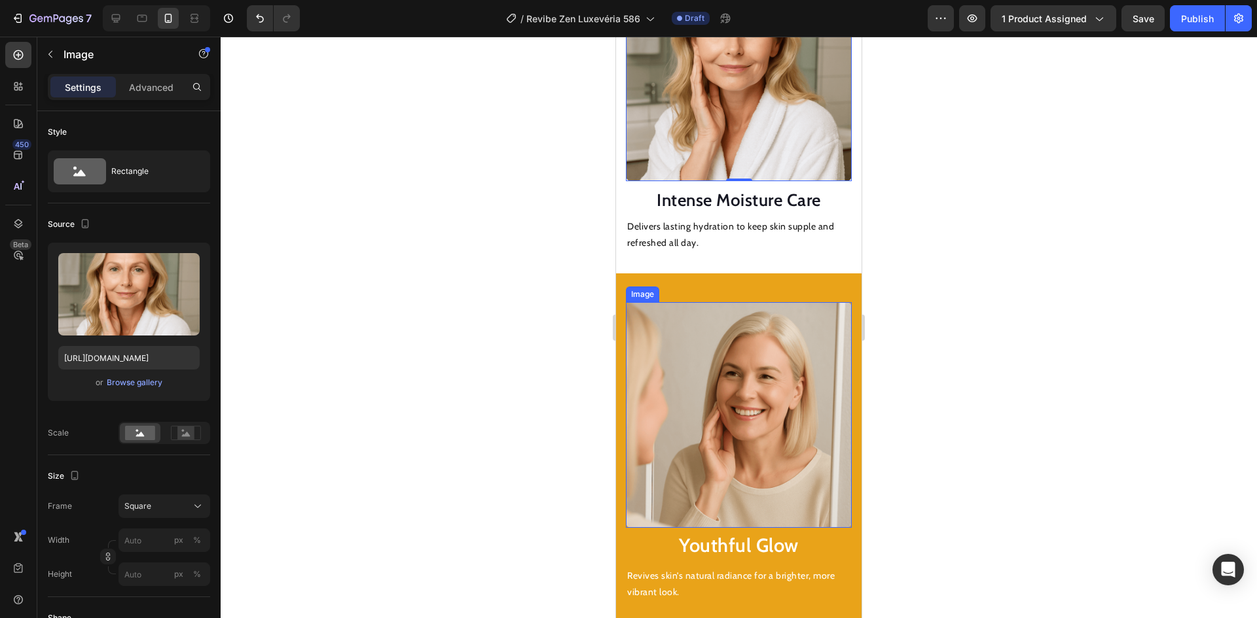
drag, startPoint x: 760, startPoint y: 353, endPoint x: 753, endPoint y: 355, distance: 7.5
click at [759, 353] on img at bounding box center [739, 415] width 226 height 226
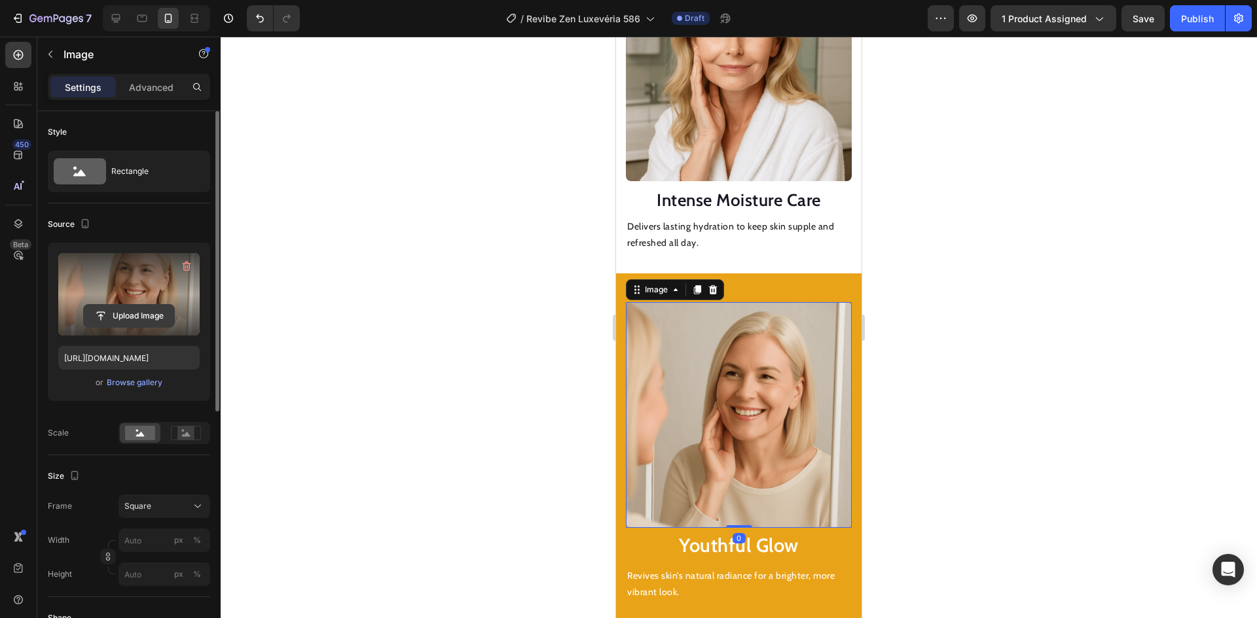
click at [124, 316] on input "file" at bounding box center [129, 316] width 90 height 22
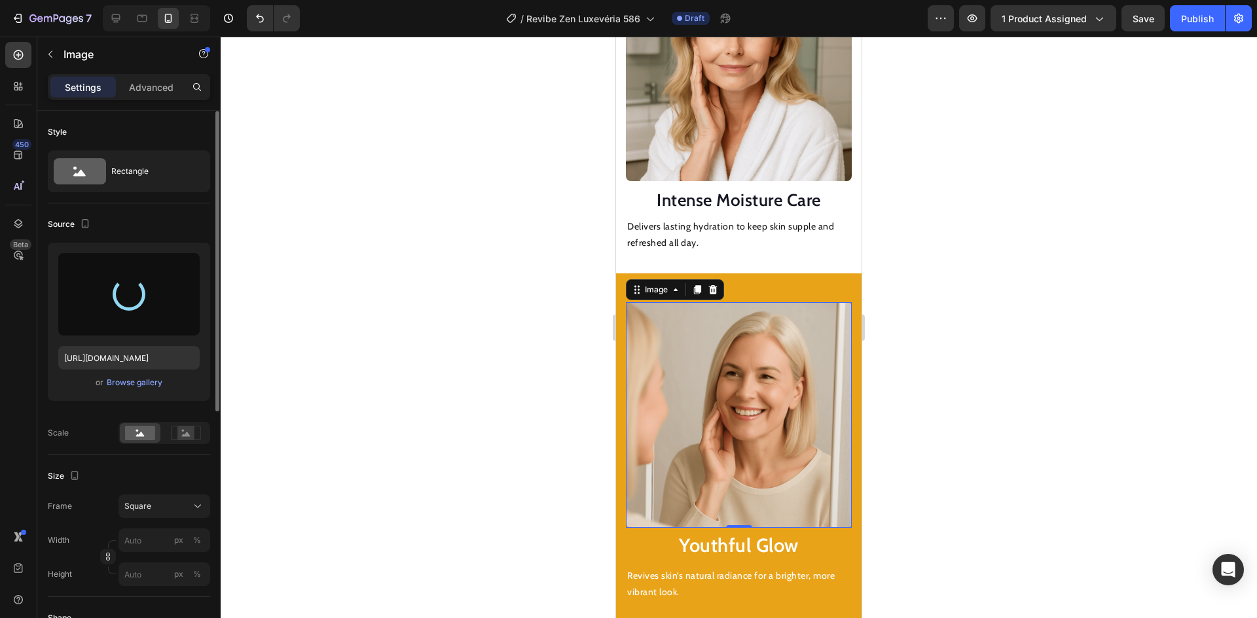
type input "https://cdn.shopify.com/s/files/1/0943/3192/8850/files/gempages_570724426379691…"
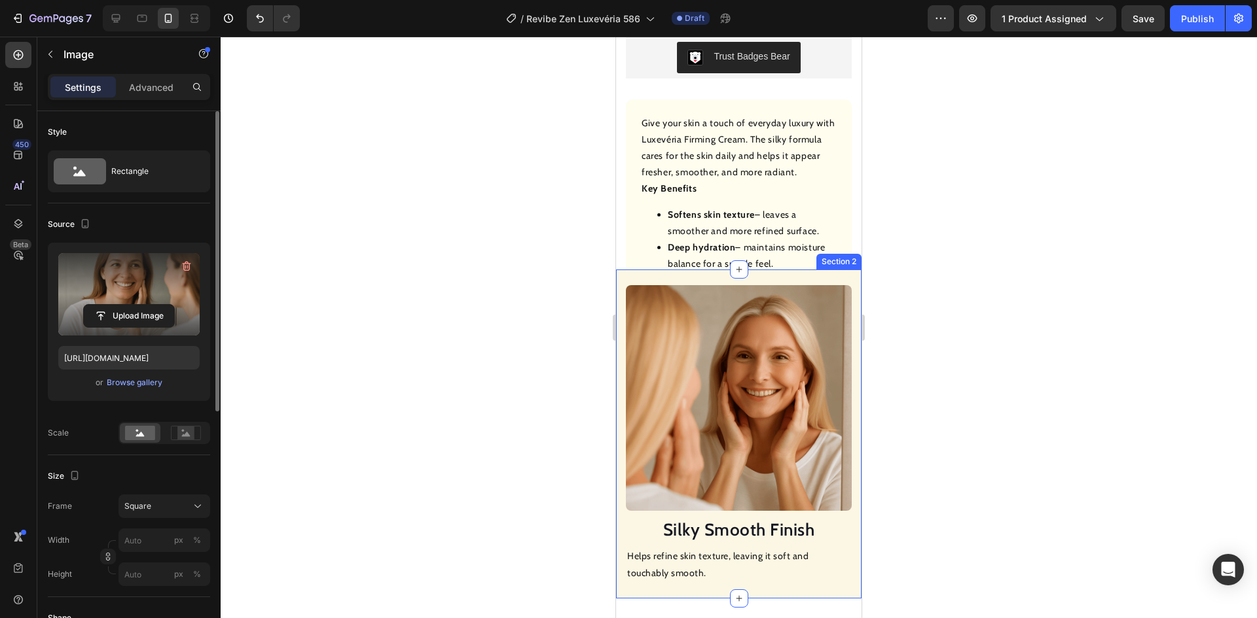
scroll to position [783, 0]
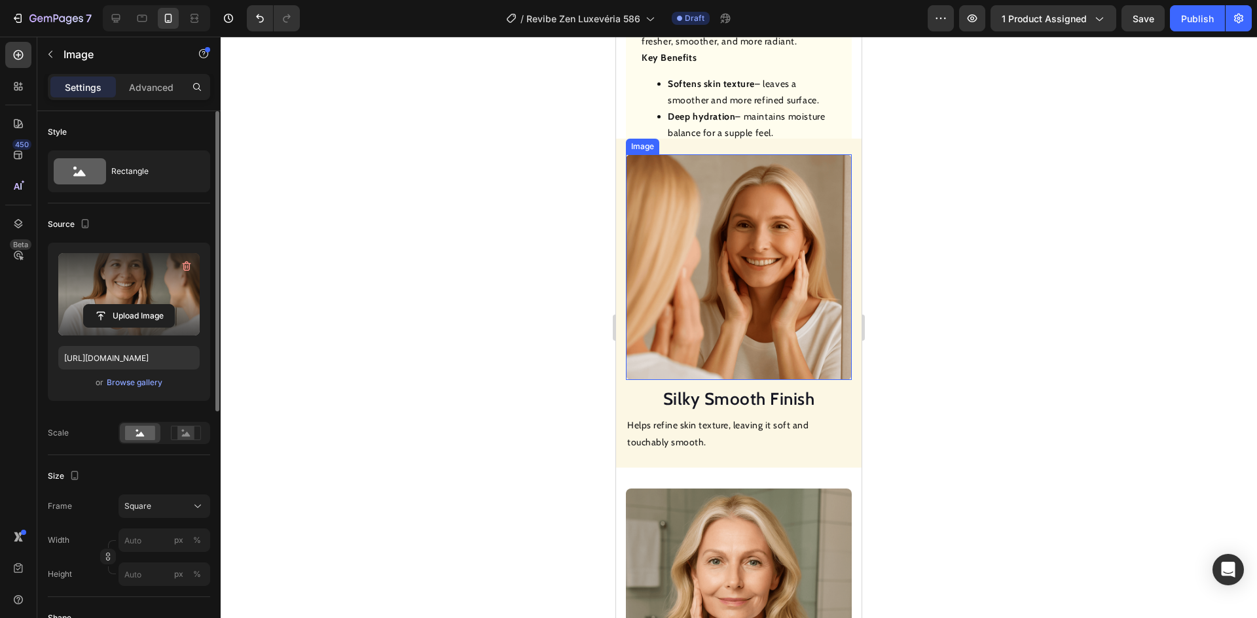
click at [733, 222] on img at bounding box center [739, 267] width 226 height 226
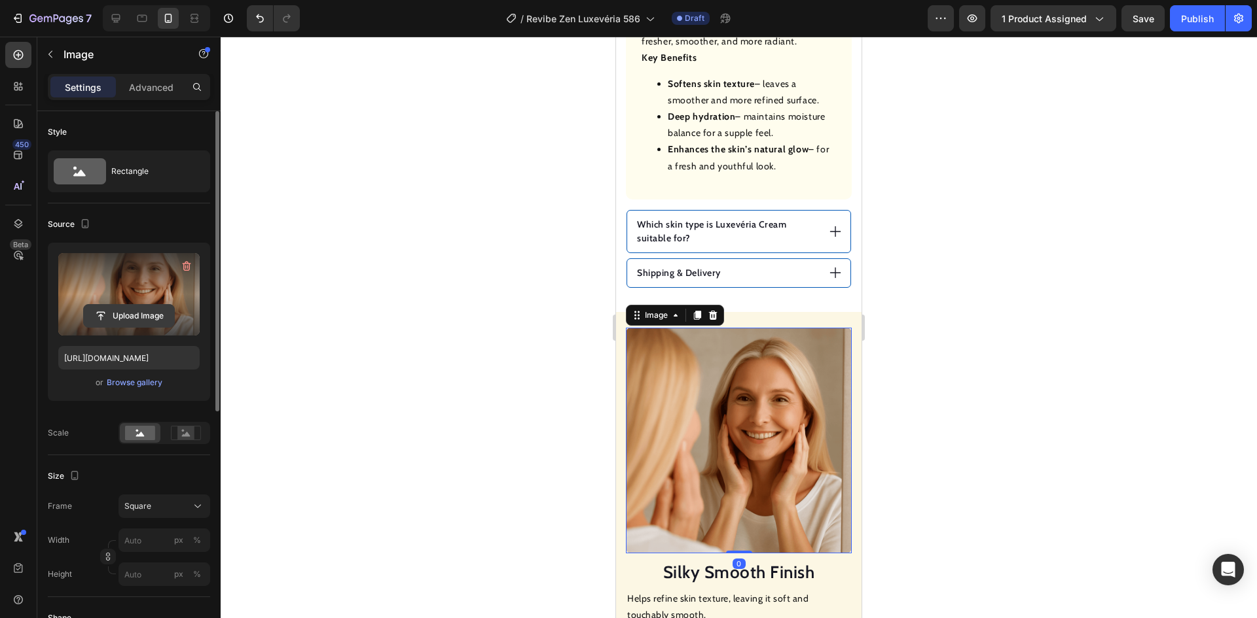
click at [126, 311] on input "file" at bounding box center [129, 316] width 90 height 22
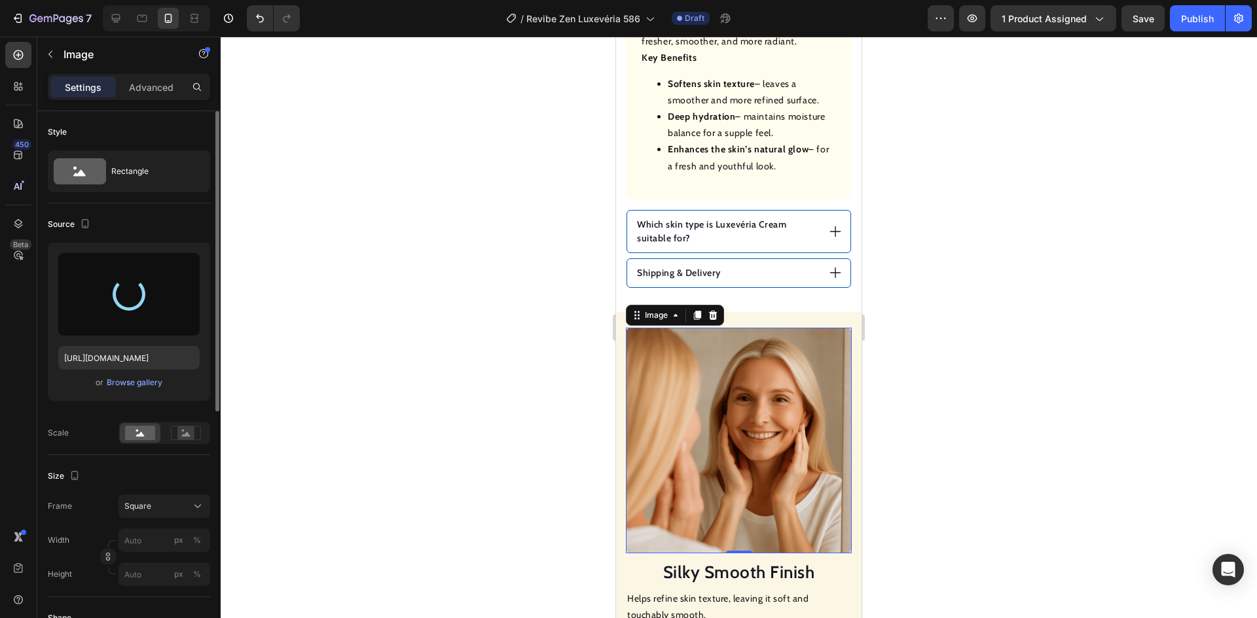
type input "https://cdn.shopify.com/s/files/1/0943/3192/8850/files/gempages_570724426379691…"
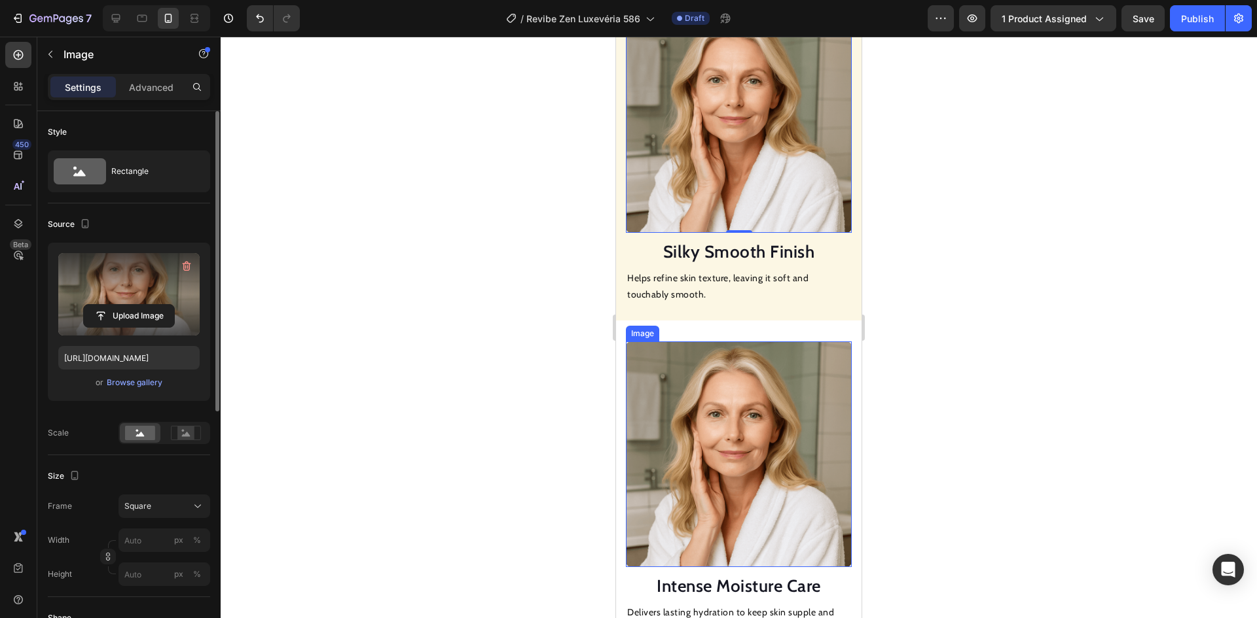
scroll to position [1242, 0]
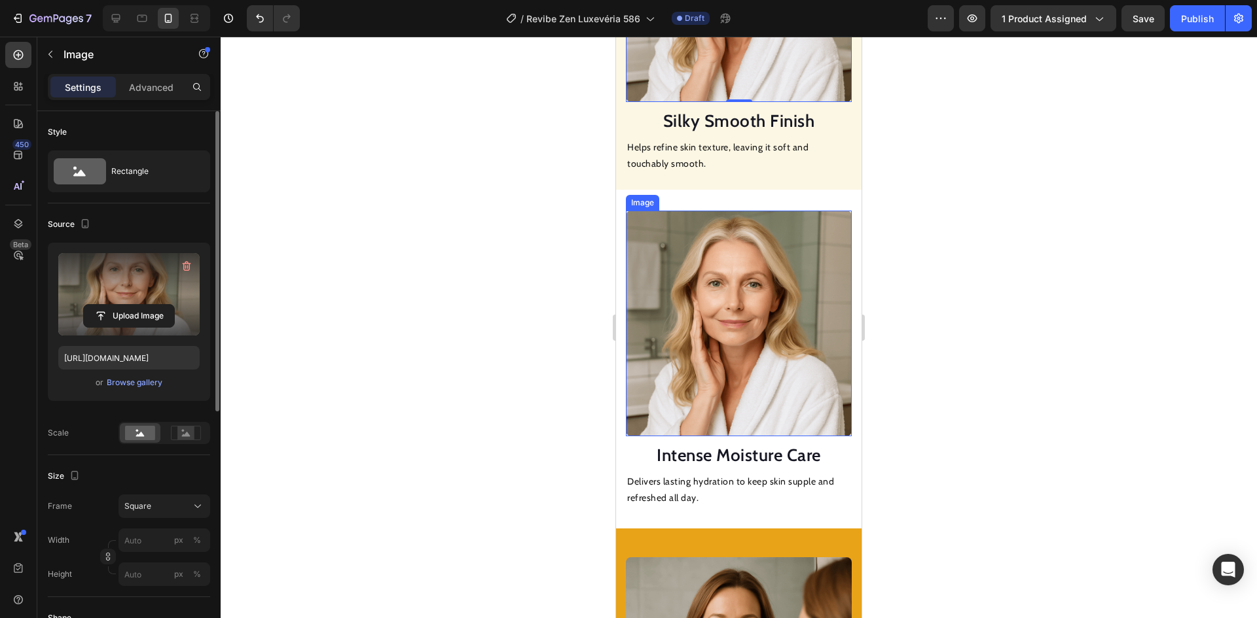
click at [732, 314] on img at bounding box center [739, 324] width 226 height 226
click at [139, 313] on input "file" at bounding box center [129, 316] width 90 height 22
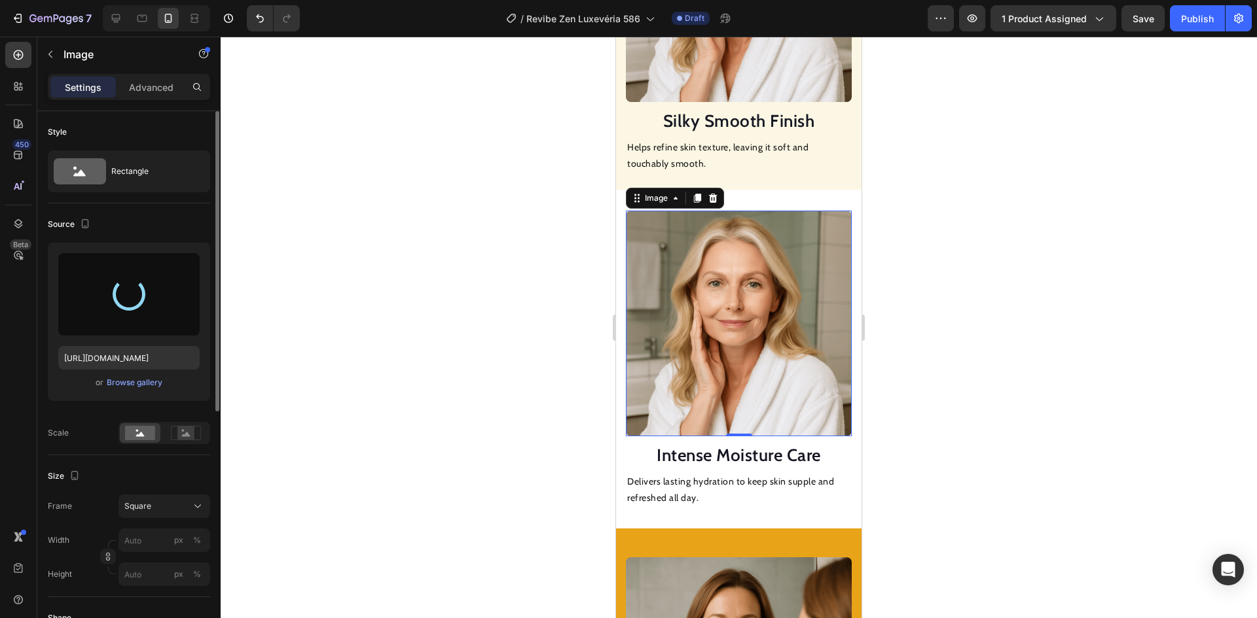
type input "https://cdn.shopify.com/s/files/1/0943/3192/8850/files/gempages_570724426379691…"
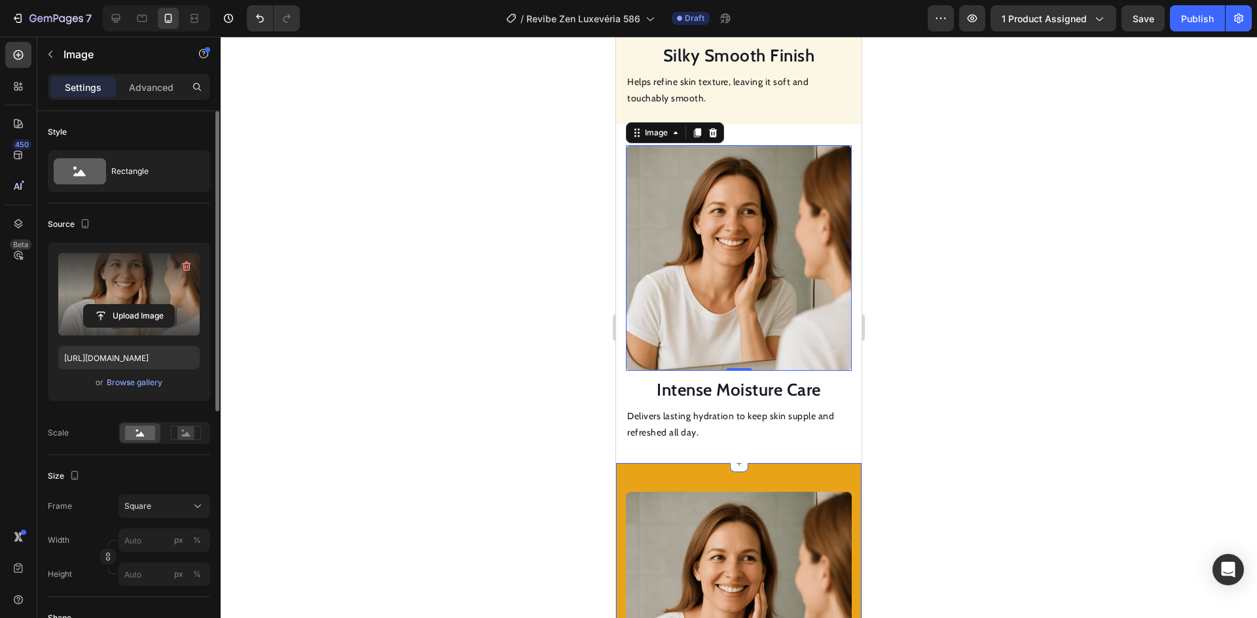
scroll to position [1503, 0]
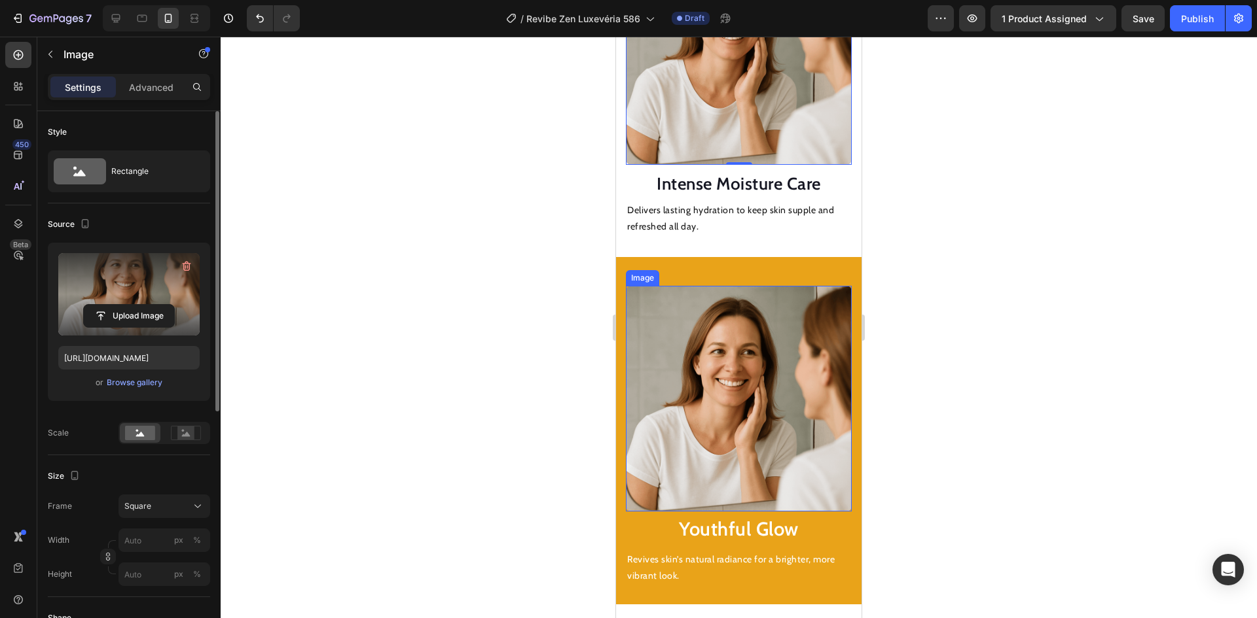
click at [729, 380] on img at bounding box center [739, 399] width 226 height 226
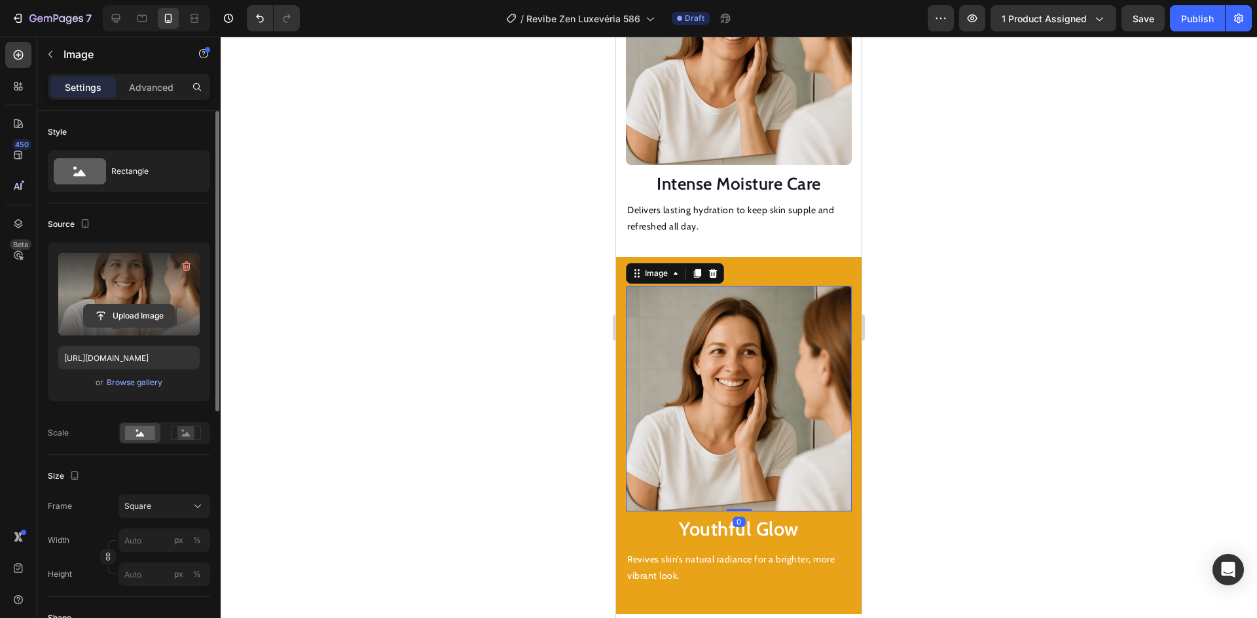
click at [140, 310] on input "file" at bounding box center [129, 316] width 90 height 22
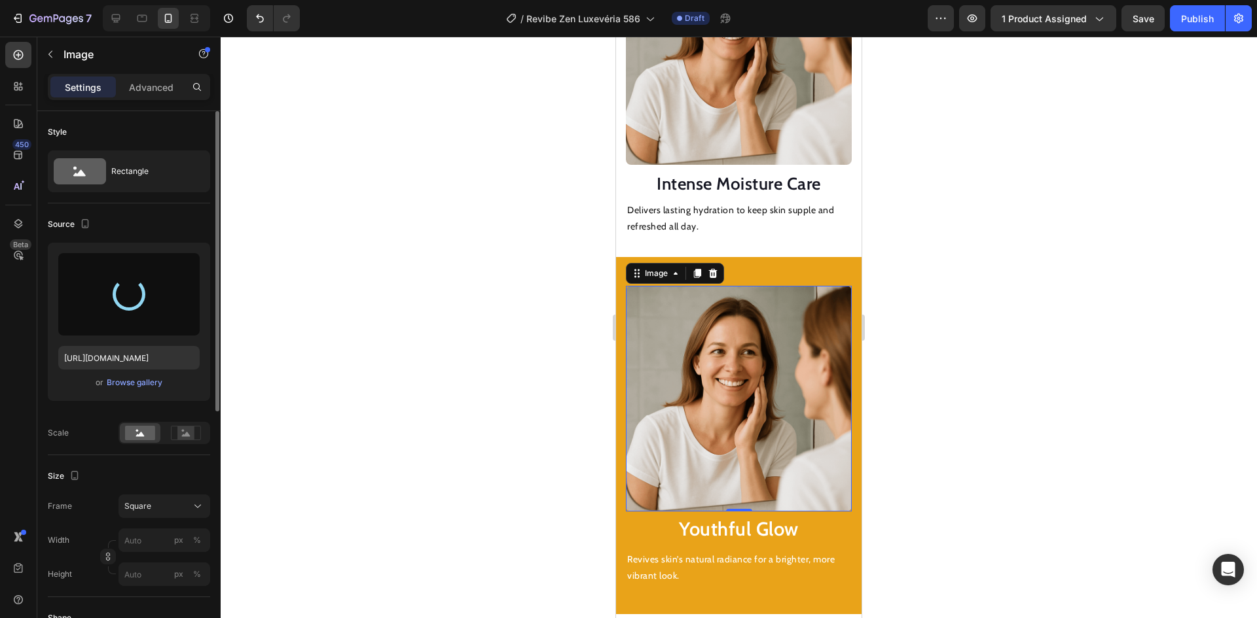
type input "https://cdn.shopify.com/s/files/1/0943/3192/8850/files/gempages_570724426379691…"
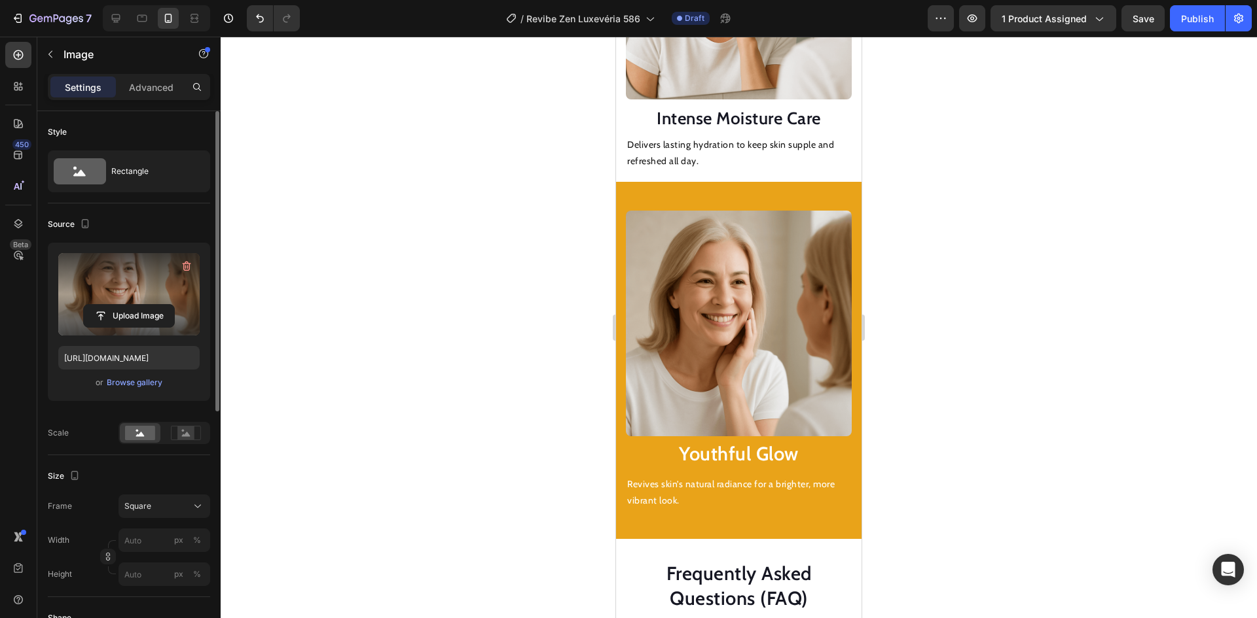
scroll to position [1242, 0]
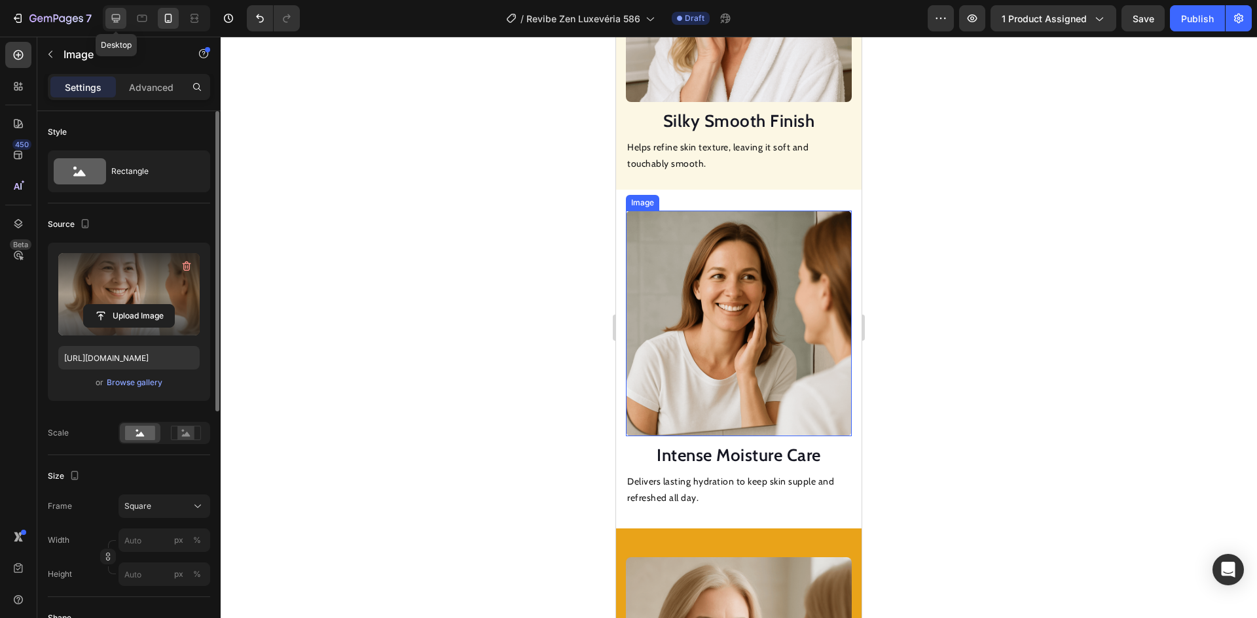
click at [116, 21] on icon at bounding box center [115, 18] width 13 height 13
type input "100"
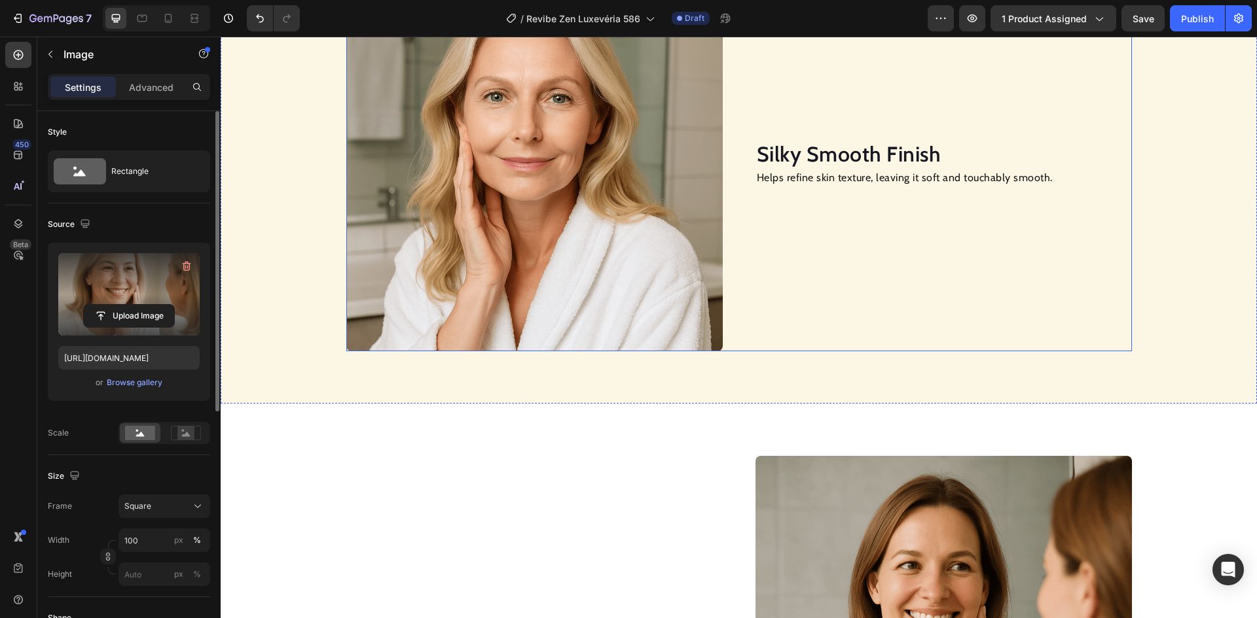
scroll to position [1245, 0]
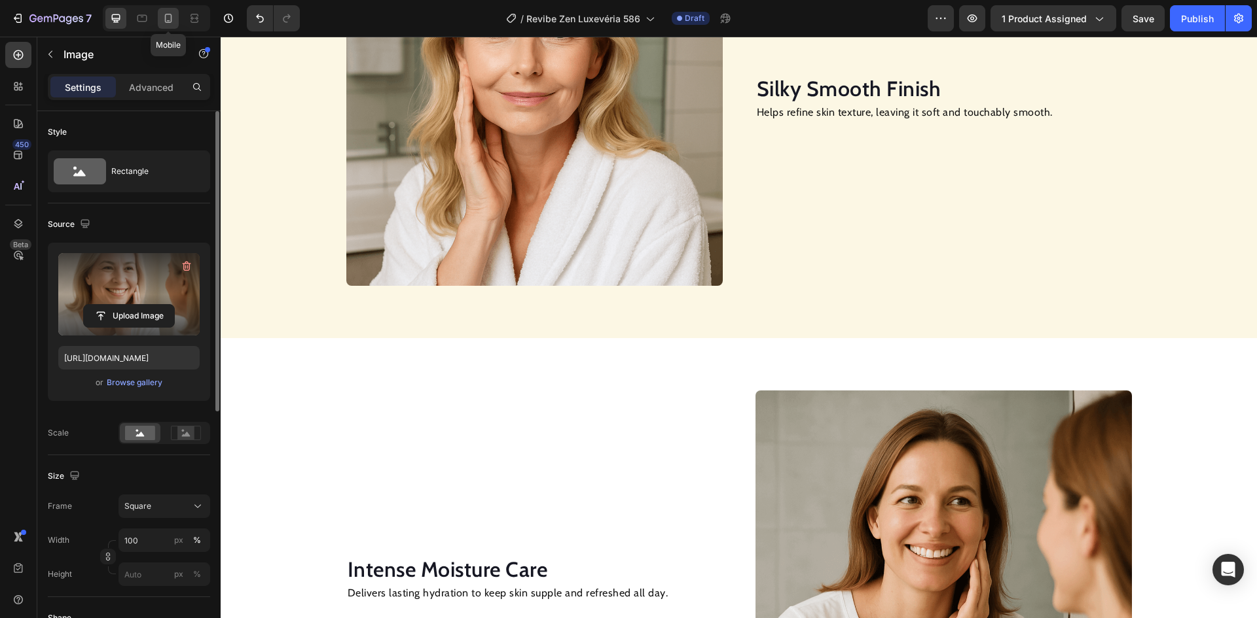
click at [175, 22] on icon at bounding box center [168, 18] width 13 height 13
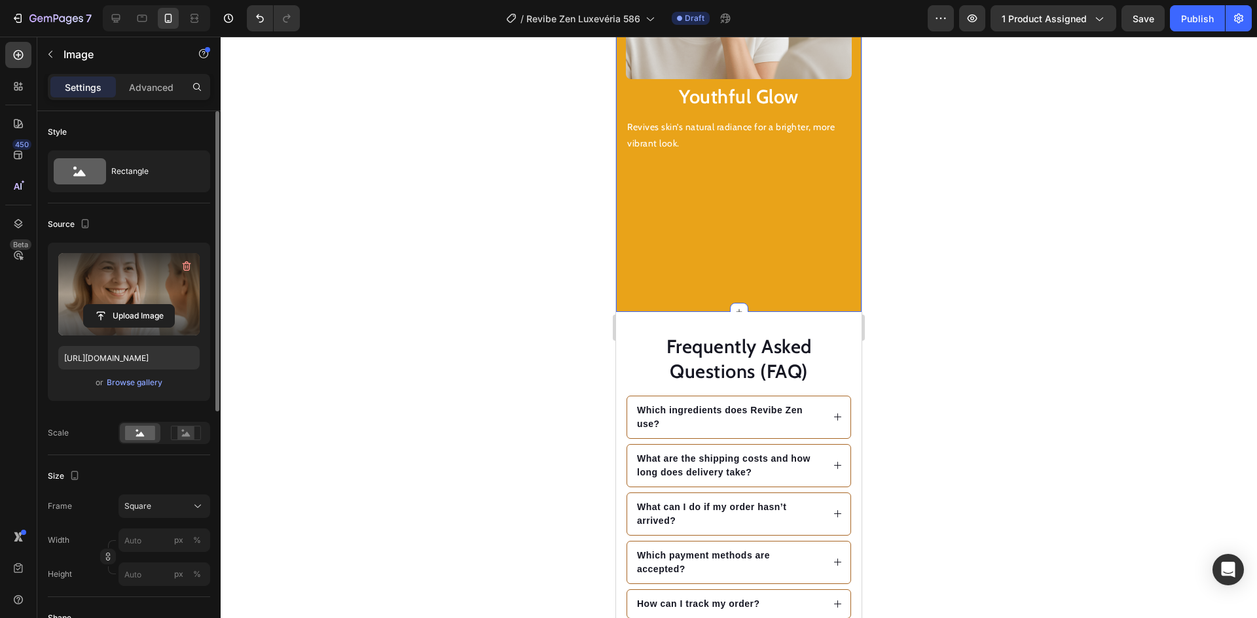
scroll to position [1599, 0]
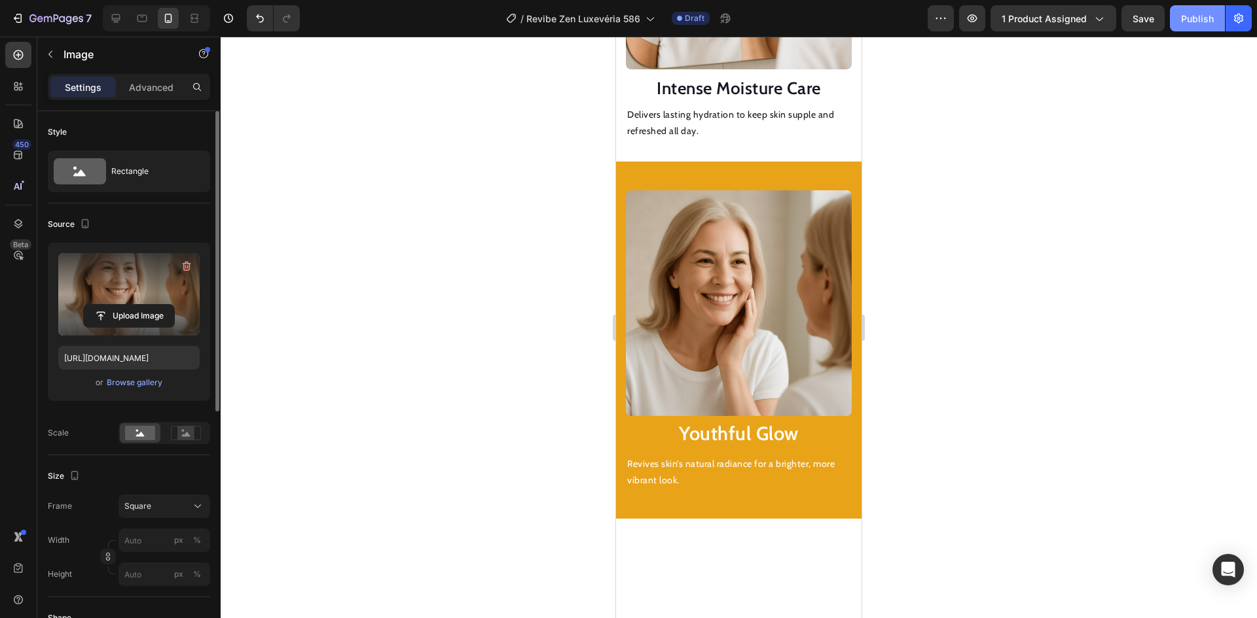
click at [1192, 21] on div "Publish" at bounding box center [1197, 19] width 33 height 14
